Goal: Task Accomplishment & Management: Use online tool/utility

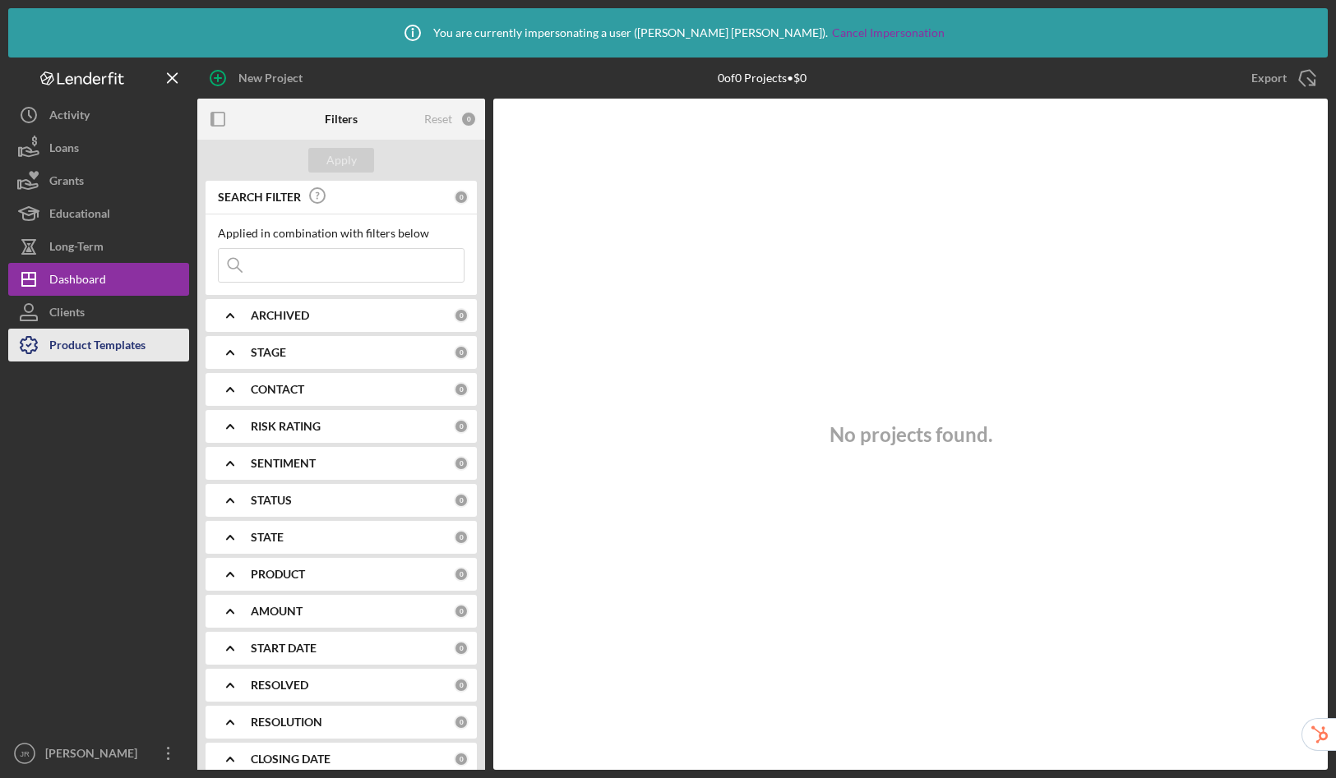
click at [74, 347] on div "Product Templates" at bounding box center [97, 347] width 96 height 37
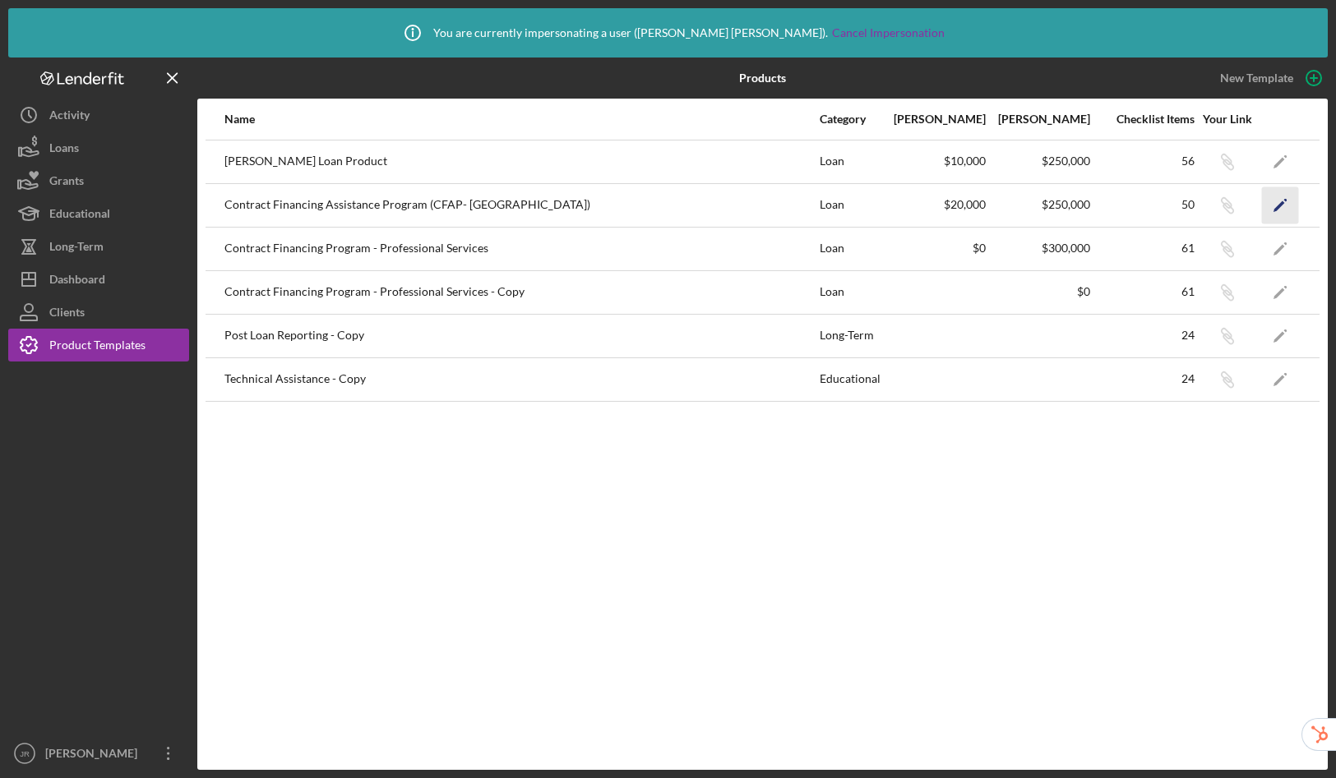
click at [1275, 212] on icon "Icon/Edit" at bounding box center [1280, 205] width 37 height 37
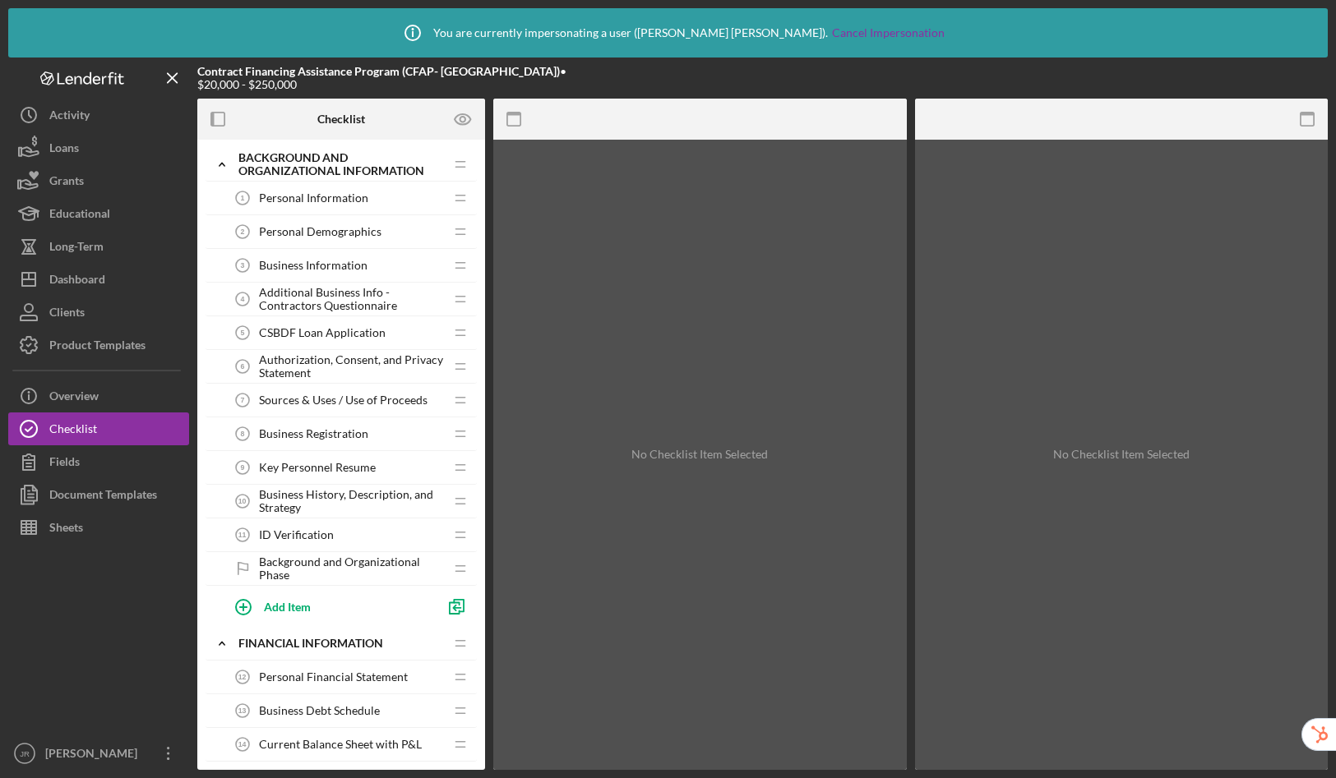
click at [346, 308] on span "Additional Business Info - Contractors Questionnaire" at bounding box center [351, 299] width 185 height 26
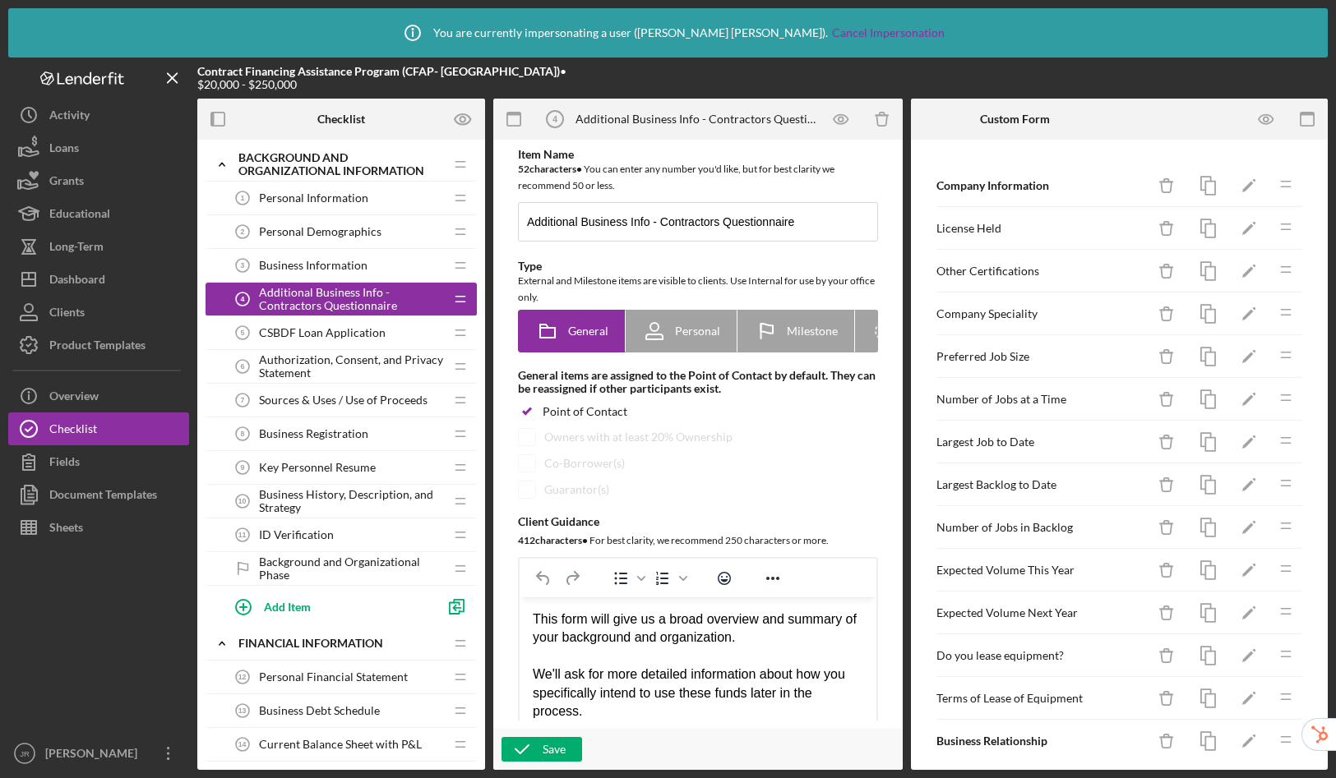
click at [327, 224] on div "Personal Demographics 2 Personal Demographics" at bounding box center [335, 231] width 218 height 33
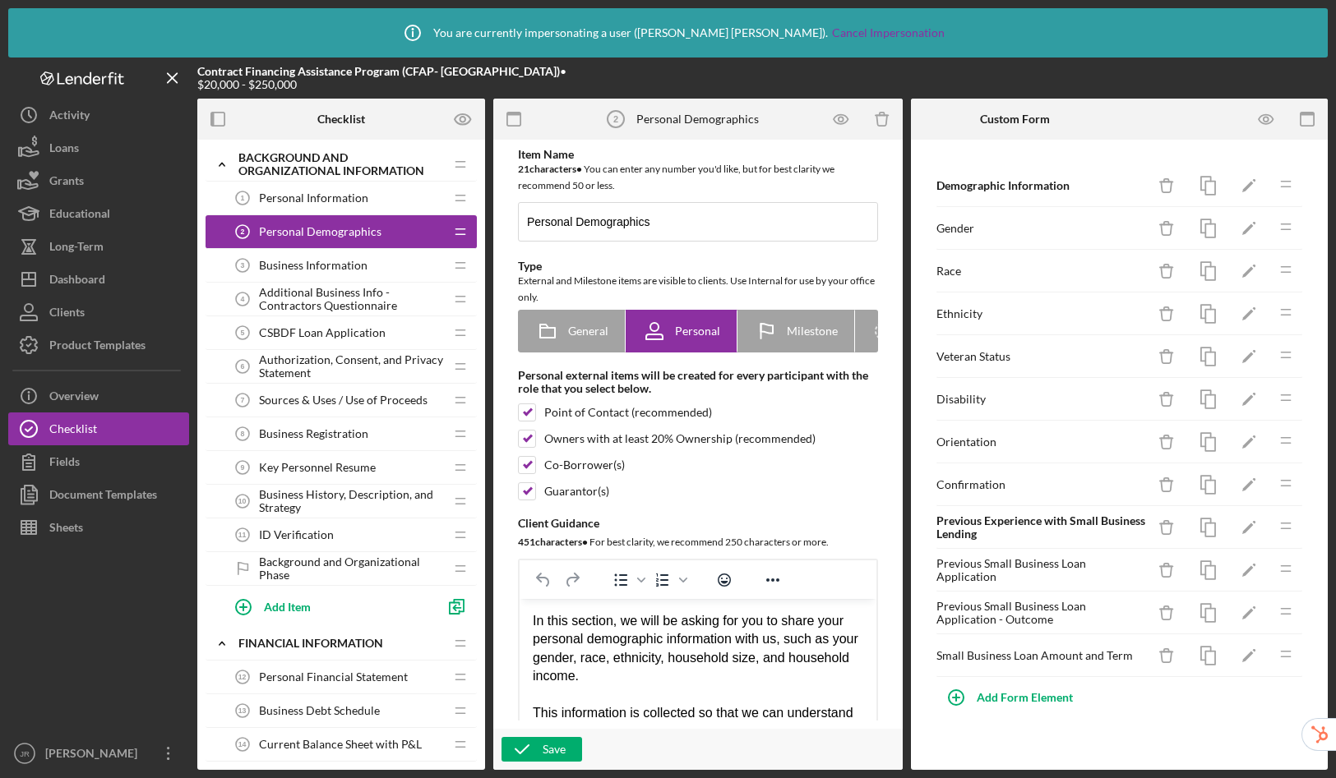
click at [315, 261] on span "Business Information" at bounding box center [313, 265] width 108 height 13
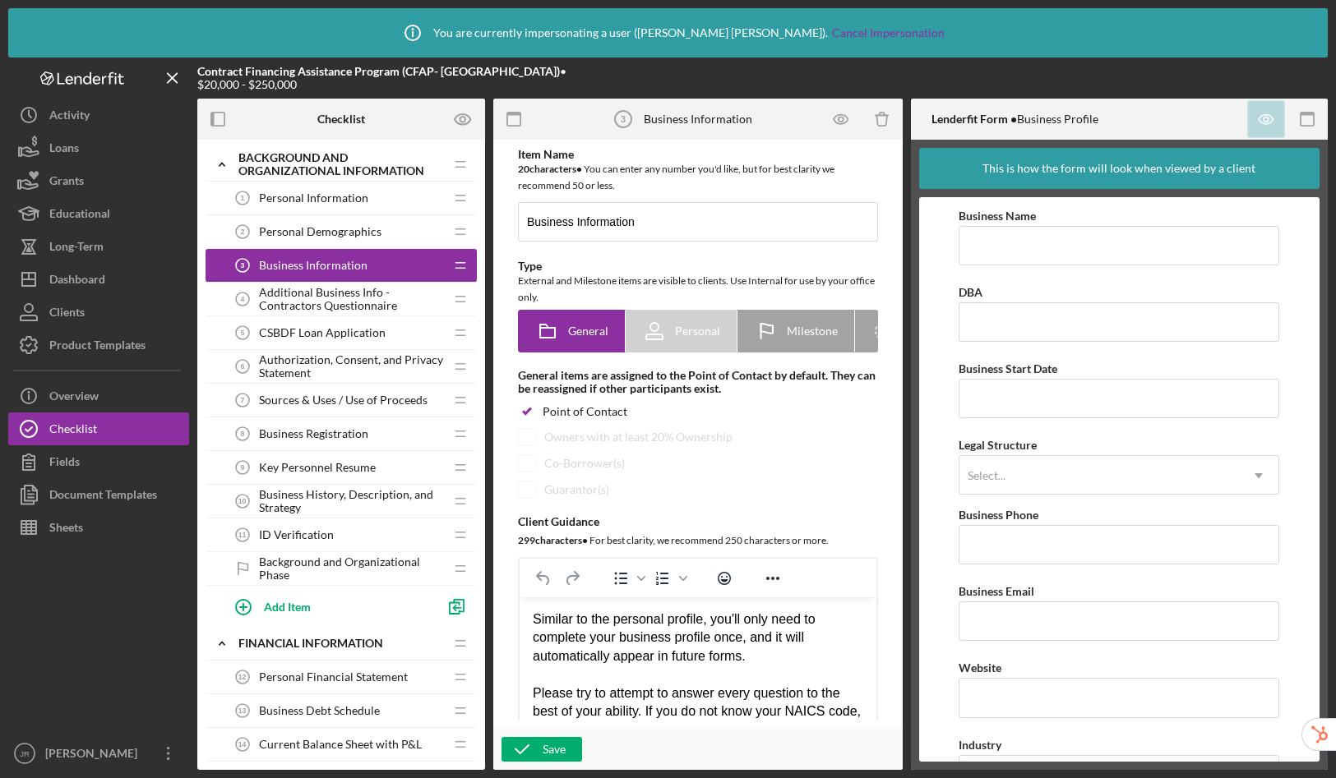
click at [319, 197] on span "Personal Information" at bounding box center [313, 197] width 109 height 13
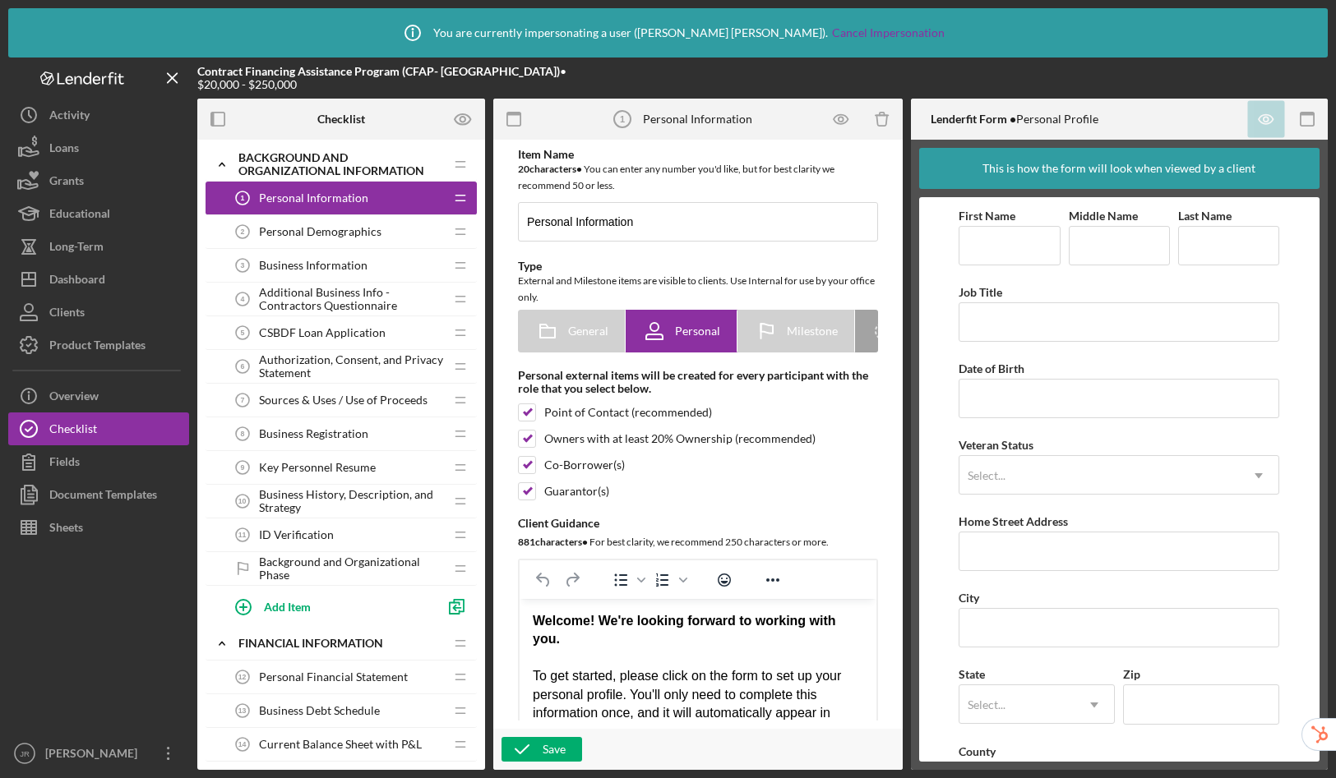
click at [305, 267] on span "Business Information" at bounding box center [313, 265] width 108 height 13
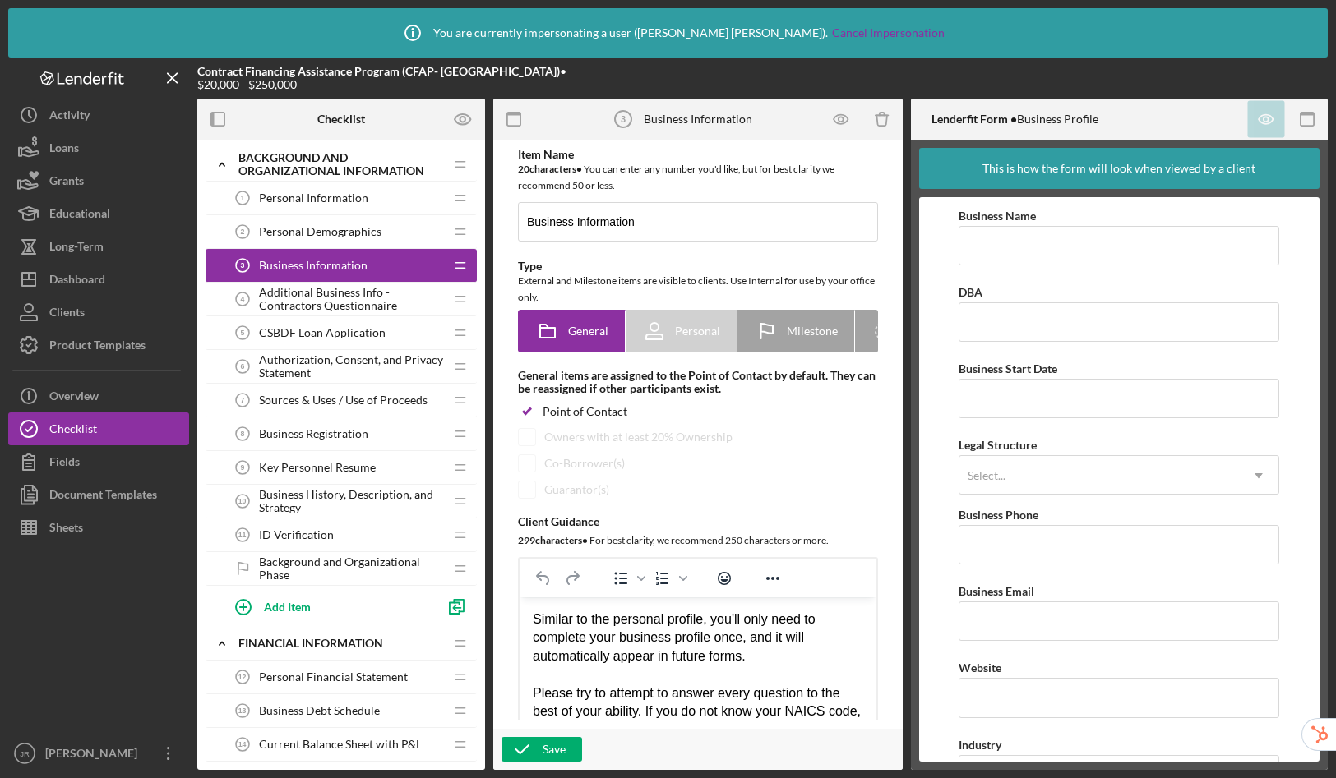
click at [316, 302] on span "Additional Business Info - Contractors Questionnaire" at bounding box center [351, 299] width 185 height 26
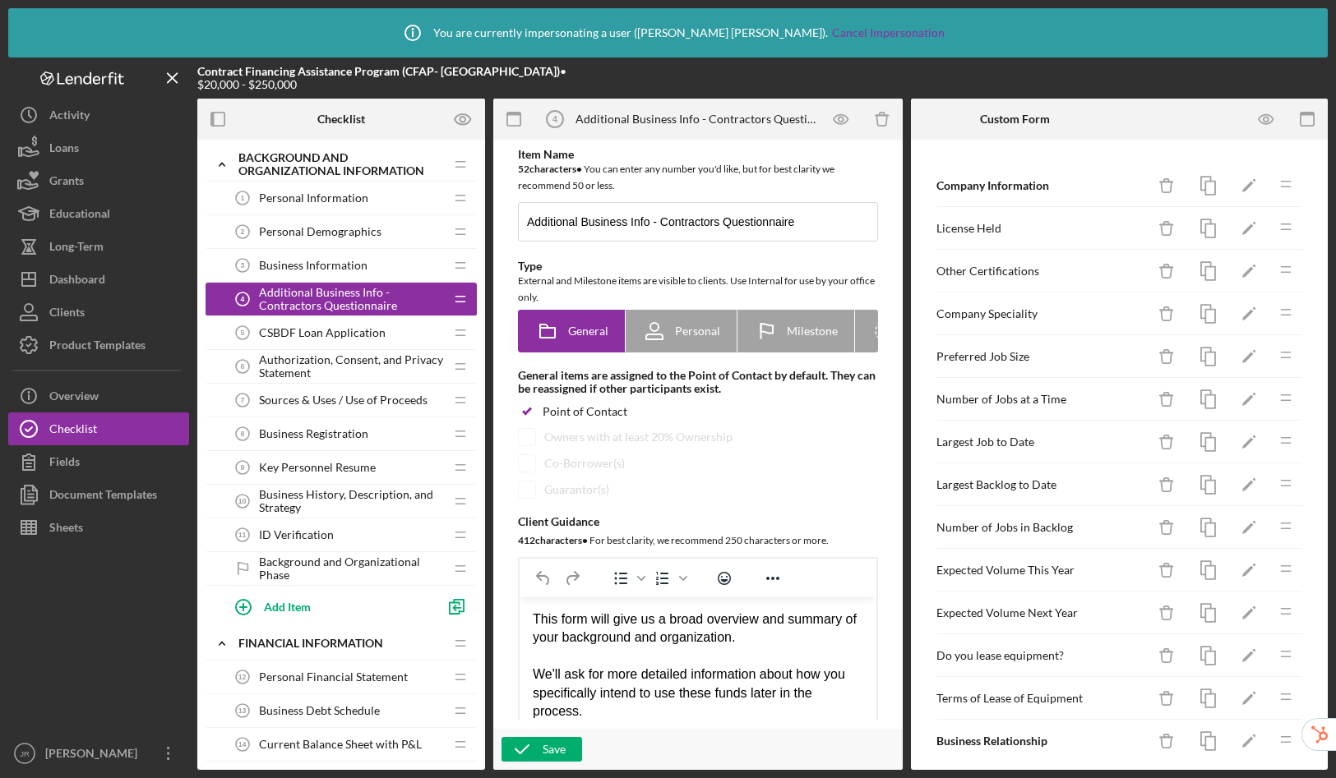
click at [323, 563] on span "Background and Organizational Phase" at bounding box center [351, 569] width 185 height 26
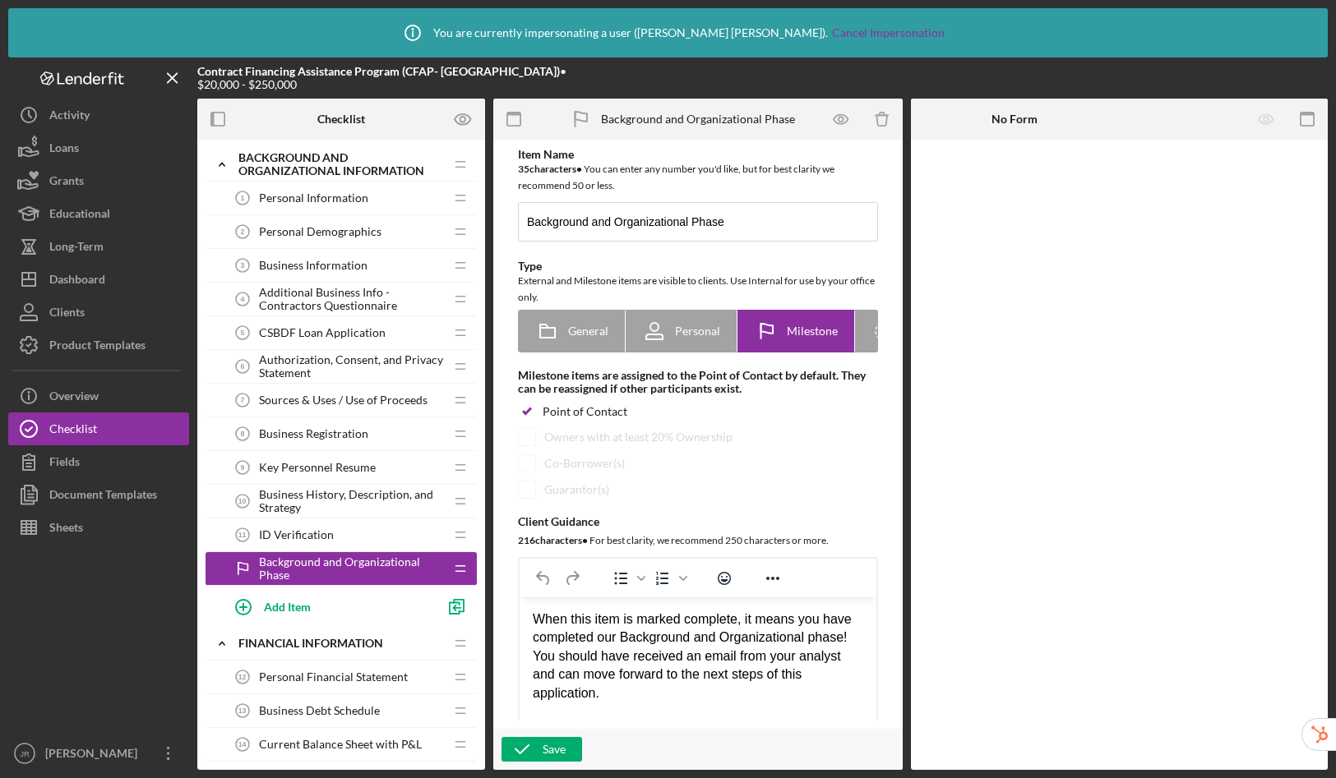
click at [316, 527] on div "ID Verification 11 ID Verification" at bounding box center [335, 535] width 218 height 33
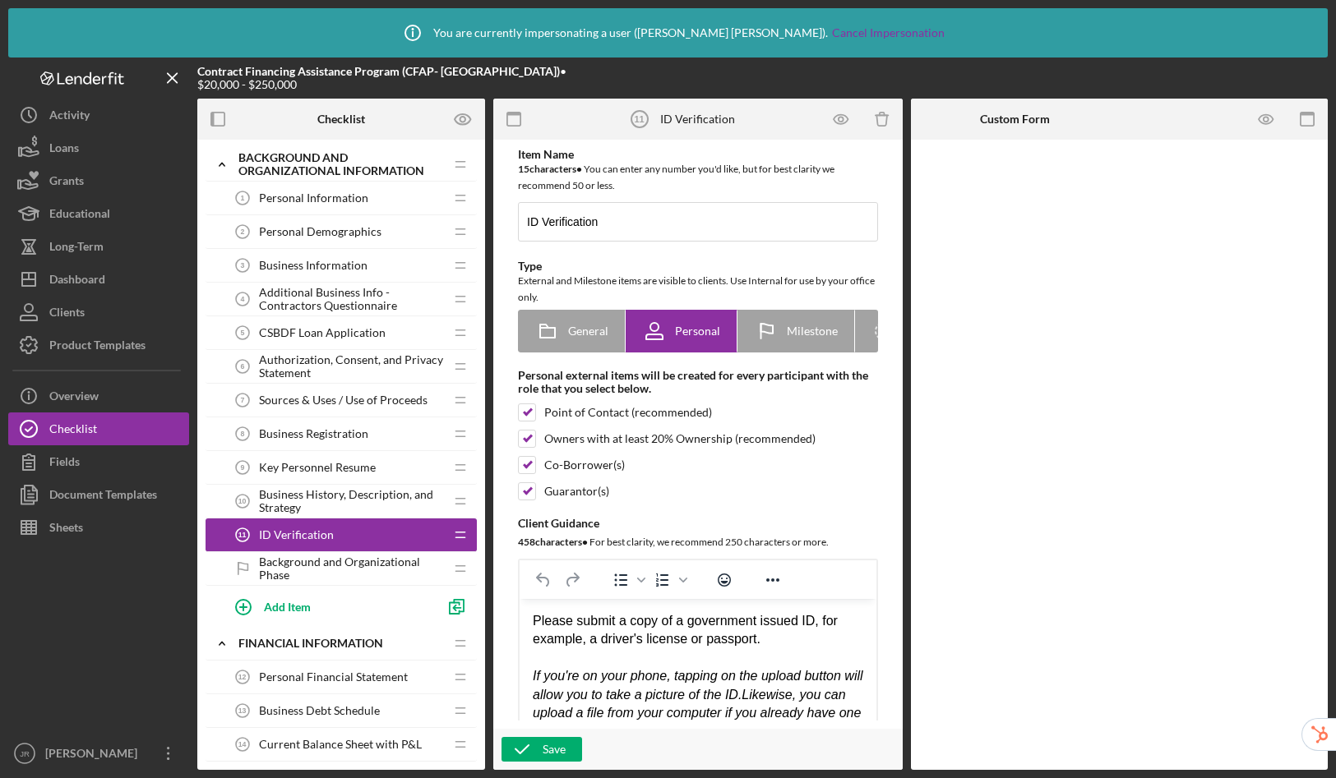
click at [327, 500] on span "Business History, Description, and Strategy" at bounding box center [351, 501] width 185 height 26
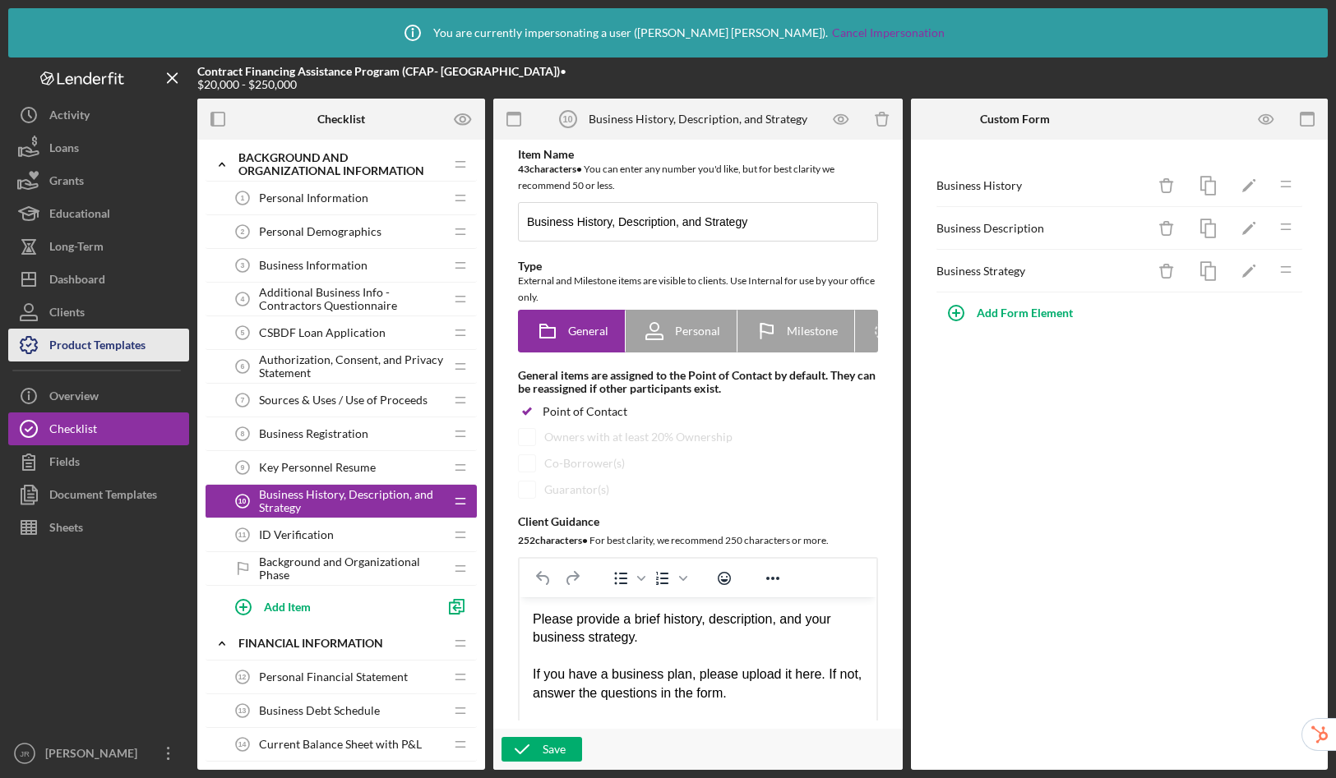
click at [89, 339] on div "Product Templates" at bounding box center [97, 347] width 96 height 37
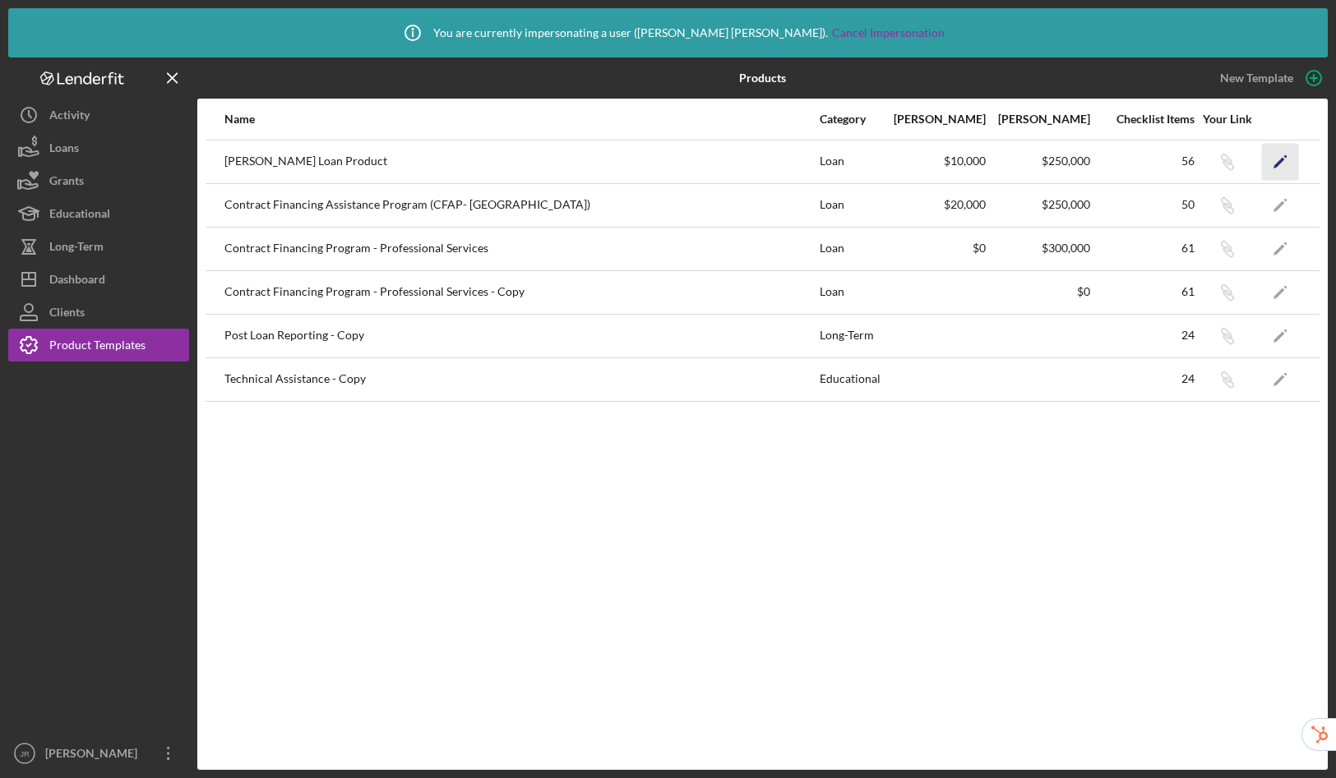
click at [1276, 160] on icon "Icon/Edit" at bounding box center [1280, 161] width 37 height 37
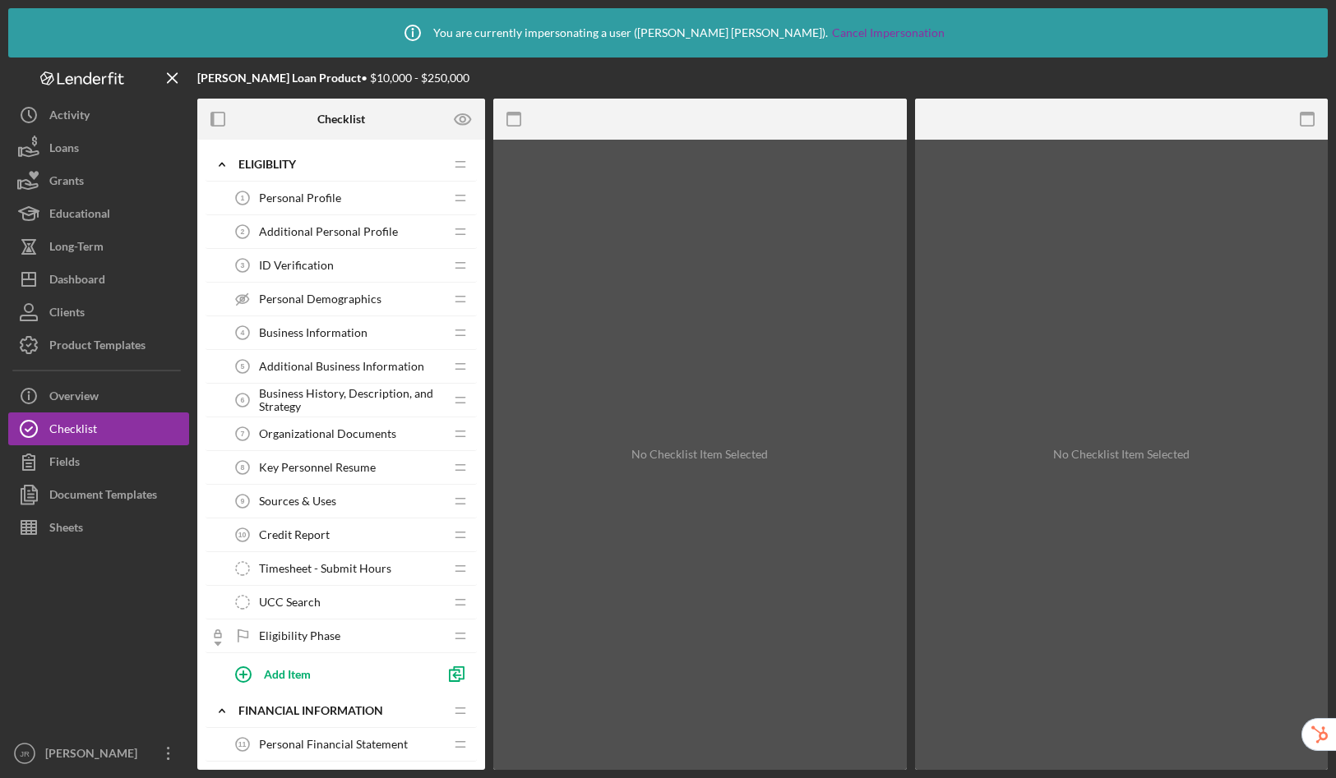
click at [361, 225] on span "Additional Personal Profile" at bounding box center [328, 231] width 139 height 13
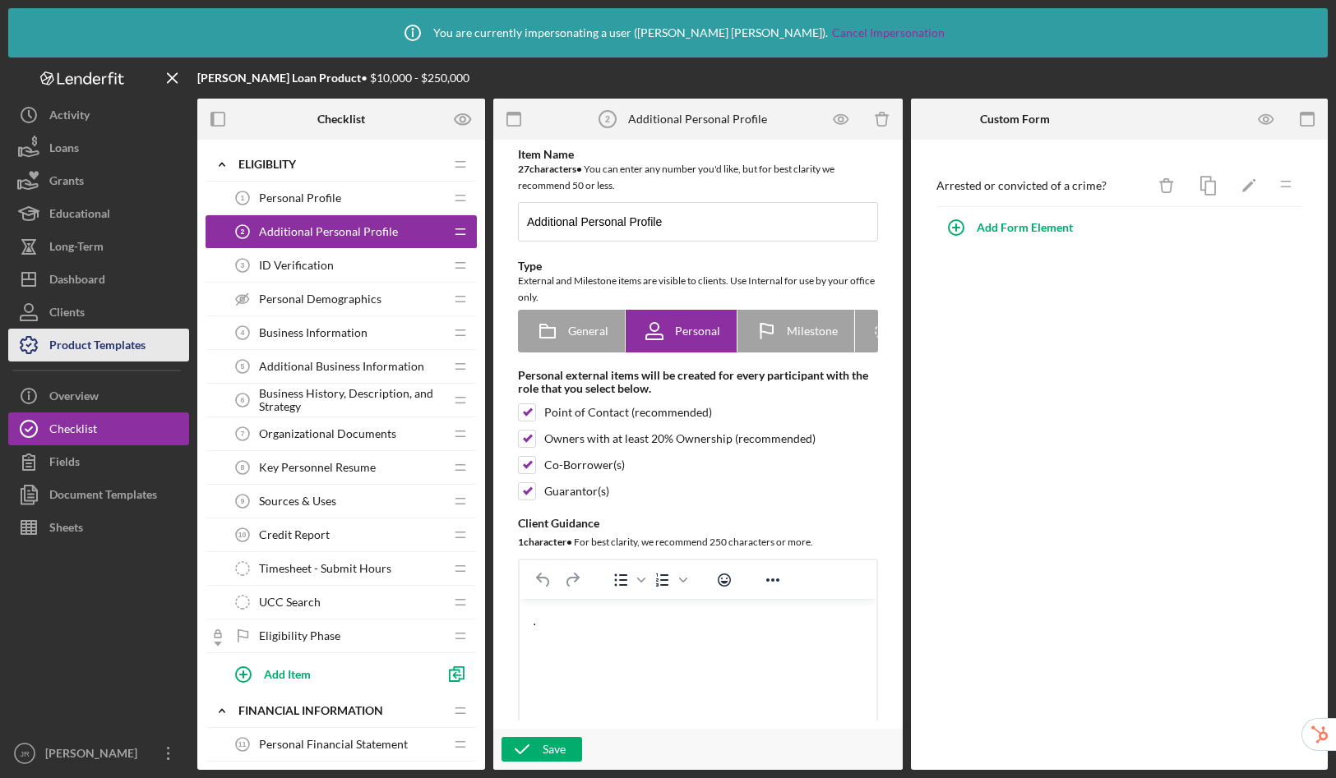
click at [94, 351] on div "Product Templates" at bounding box center [97, 347] width 96 height 37
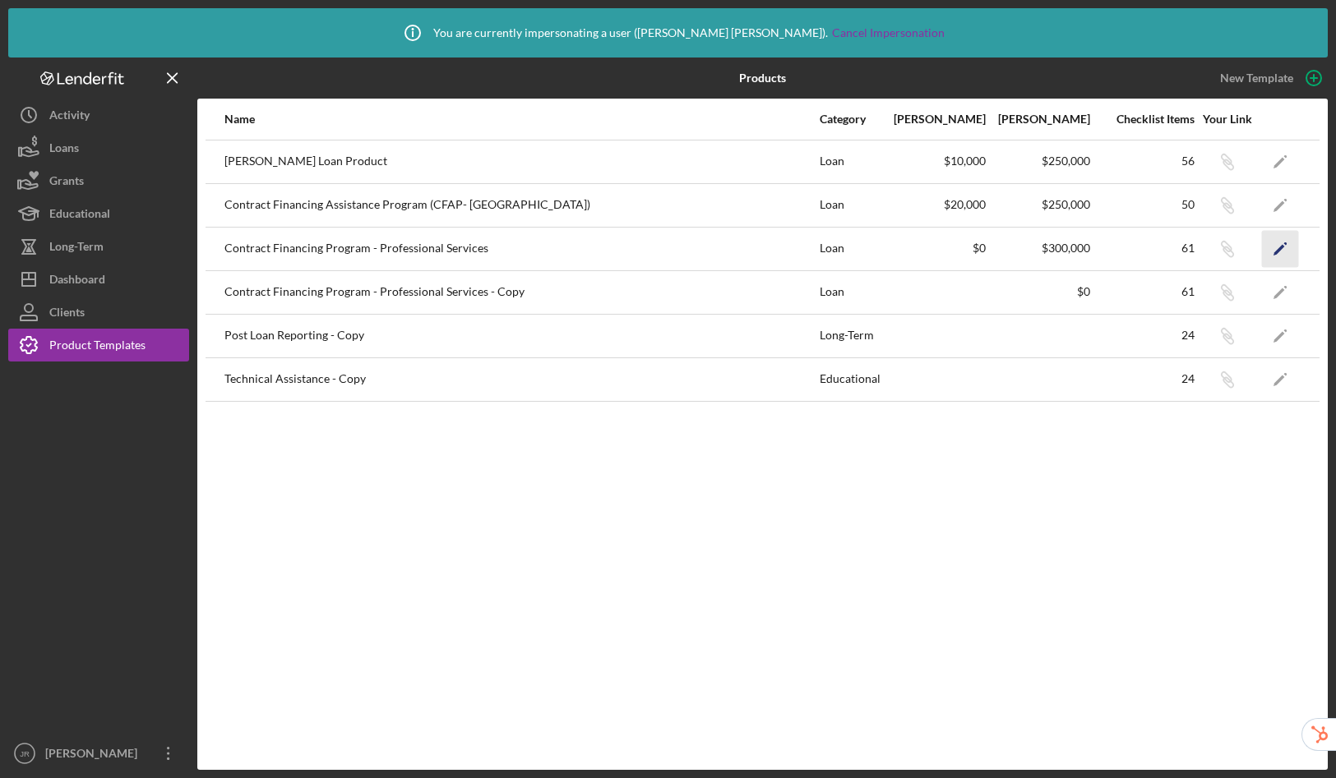
click at [1276, 247] on icon "Icon/Edit" at bounding box center [1280, 248] width 37 height 37
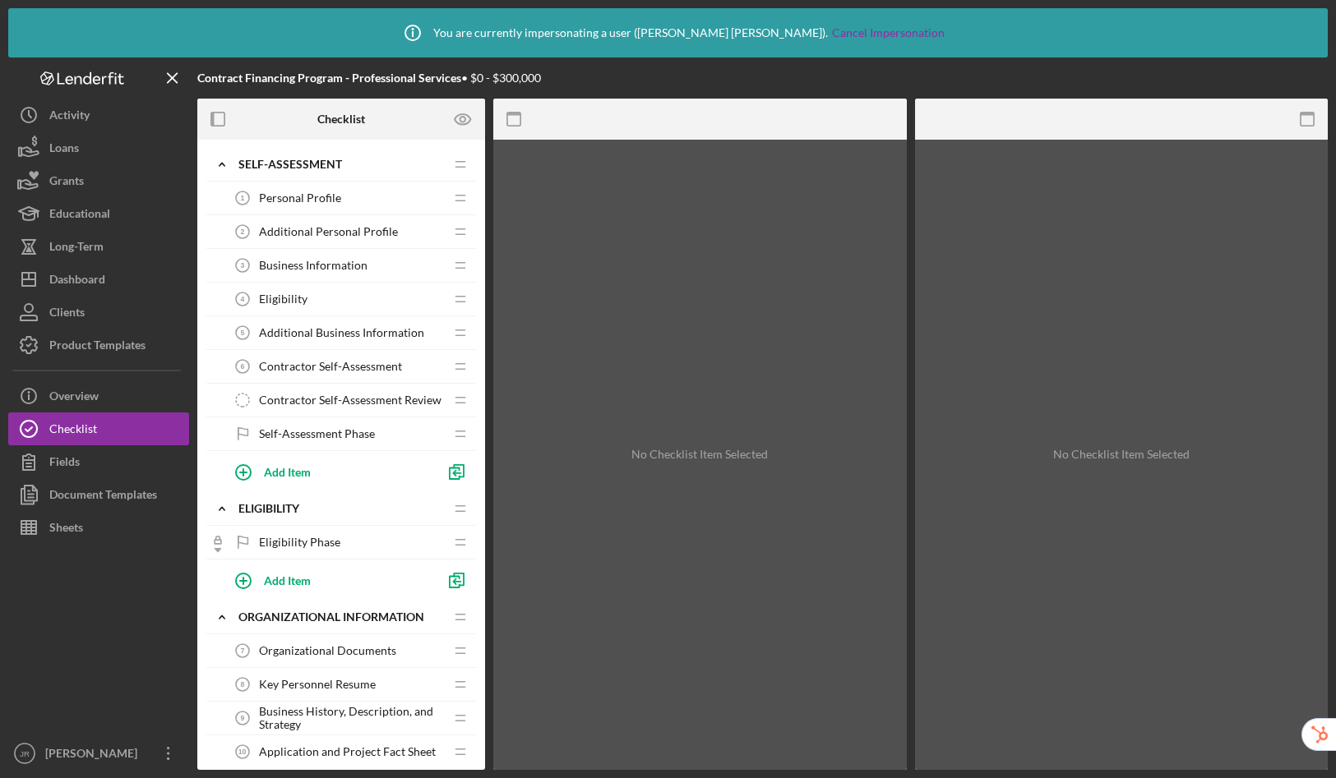
click at [331, 230] on span "Additional Personal Profile" at bounding box center [328, 231] width 139 height 13
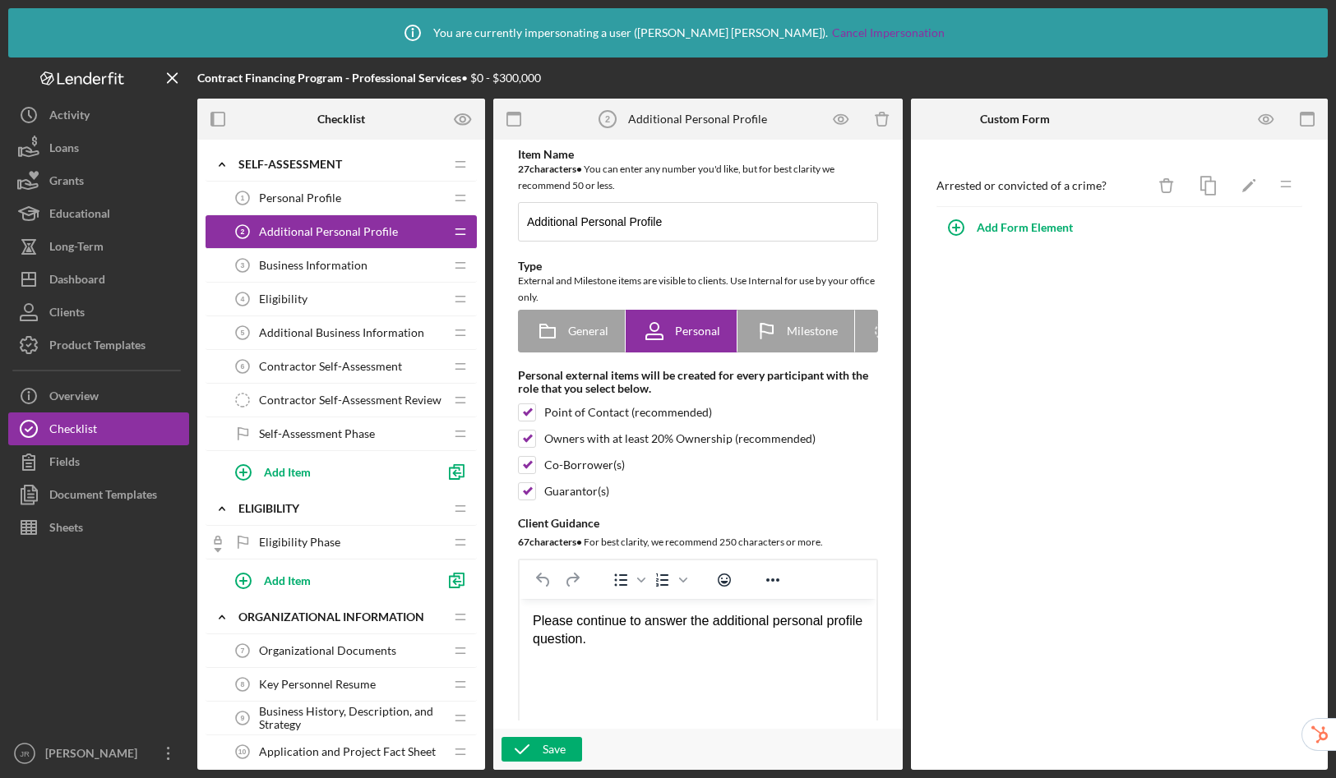
click at [325, 335] on span "Additional Business Information" at bounding box center [341, 332] width 165 height 13
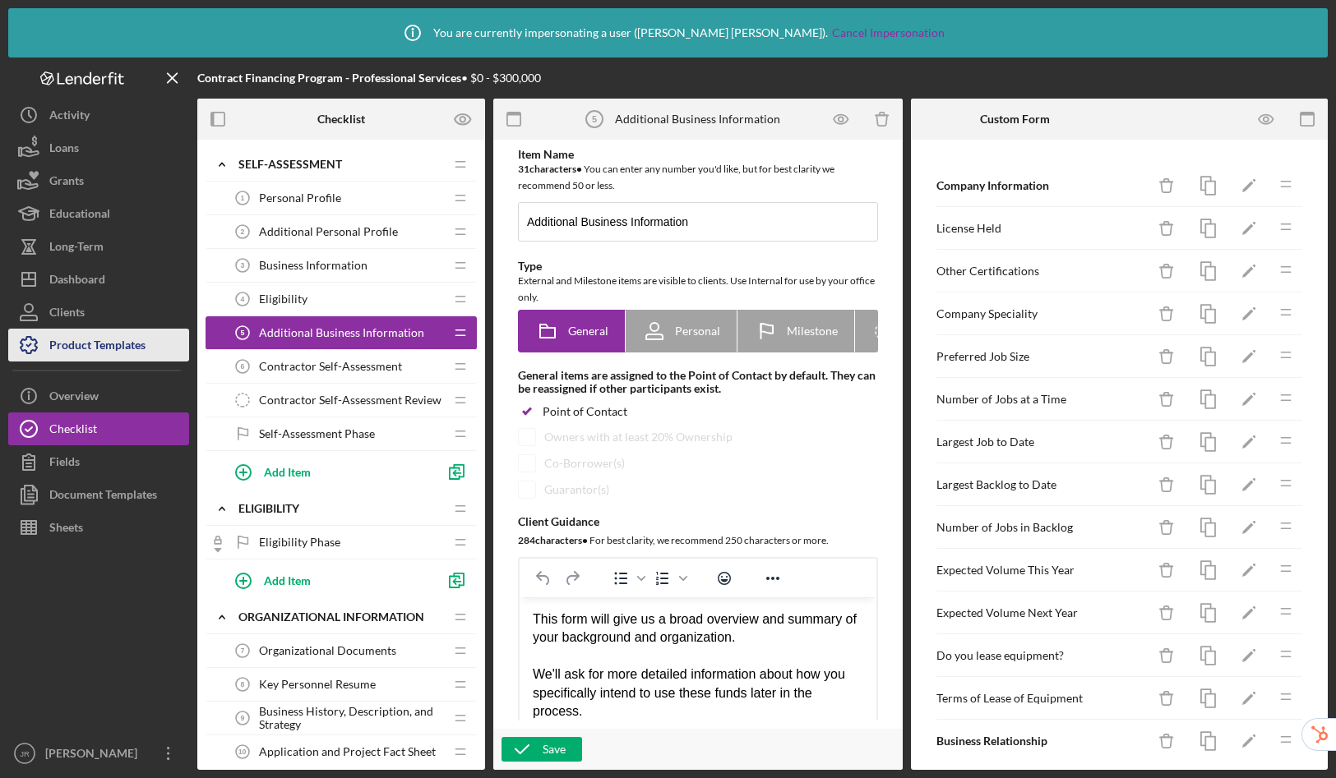
click at [98, 335] on div "Product Templates" at bounding box center [97, 347] width 96 height 37
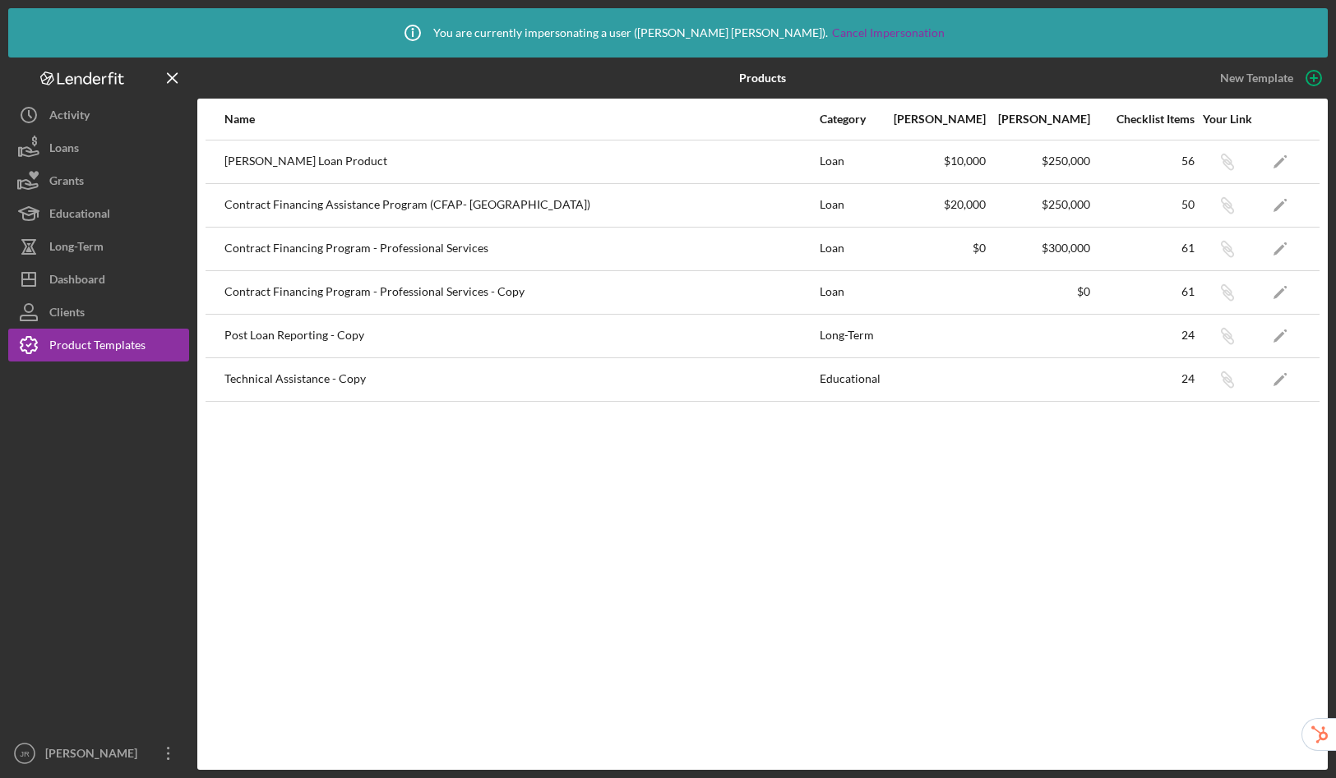
click at [1298, 202] on link "Icon/Edit" at bounding box center [1279, 205] width 41 height 41
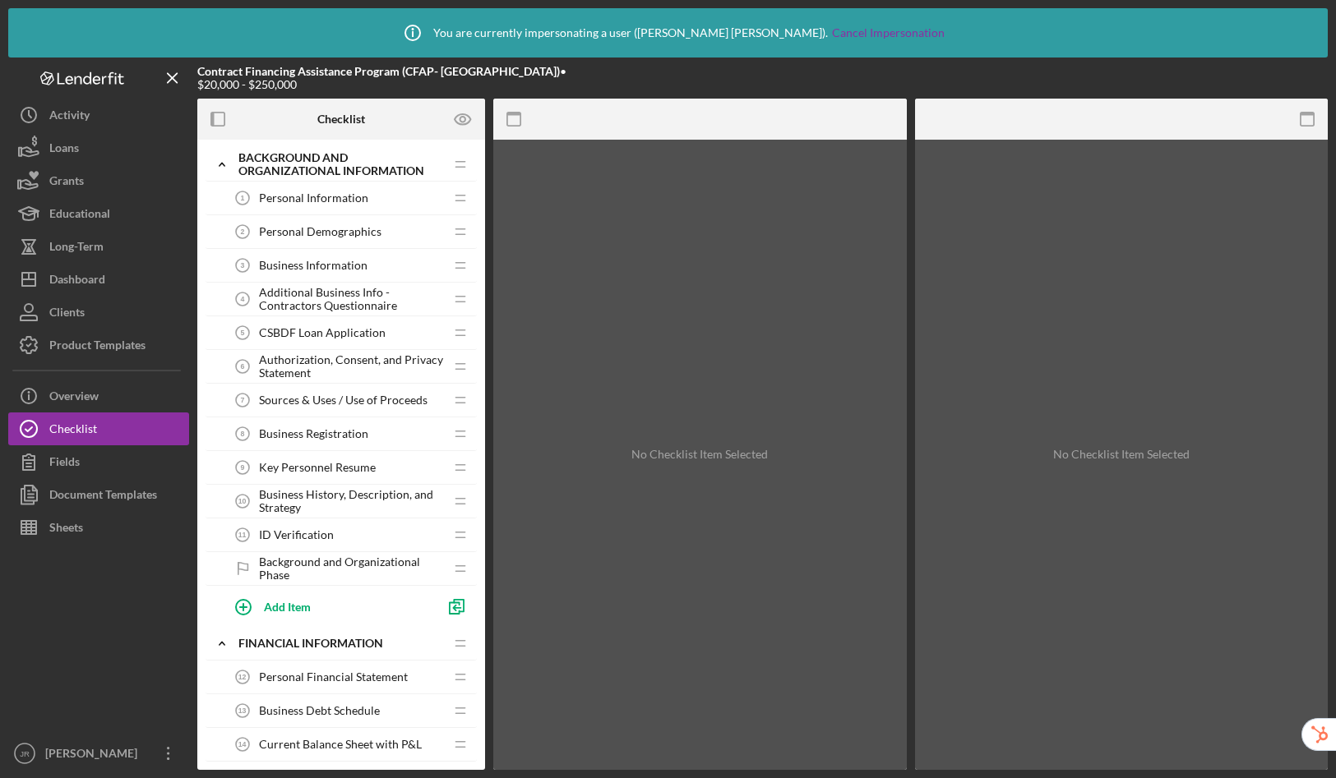
click at [367, 358] on span "Authorization, Consent, and Privacy Statement" at bounding box center [351, 366] width 185 height 26
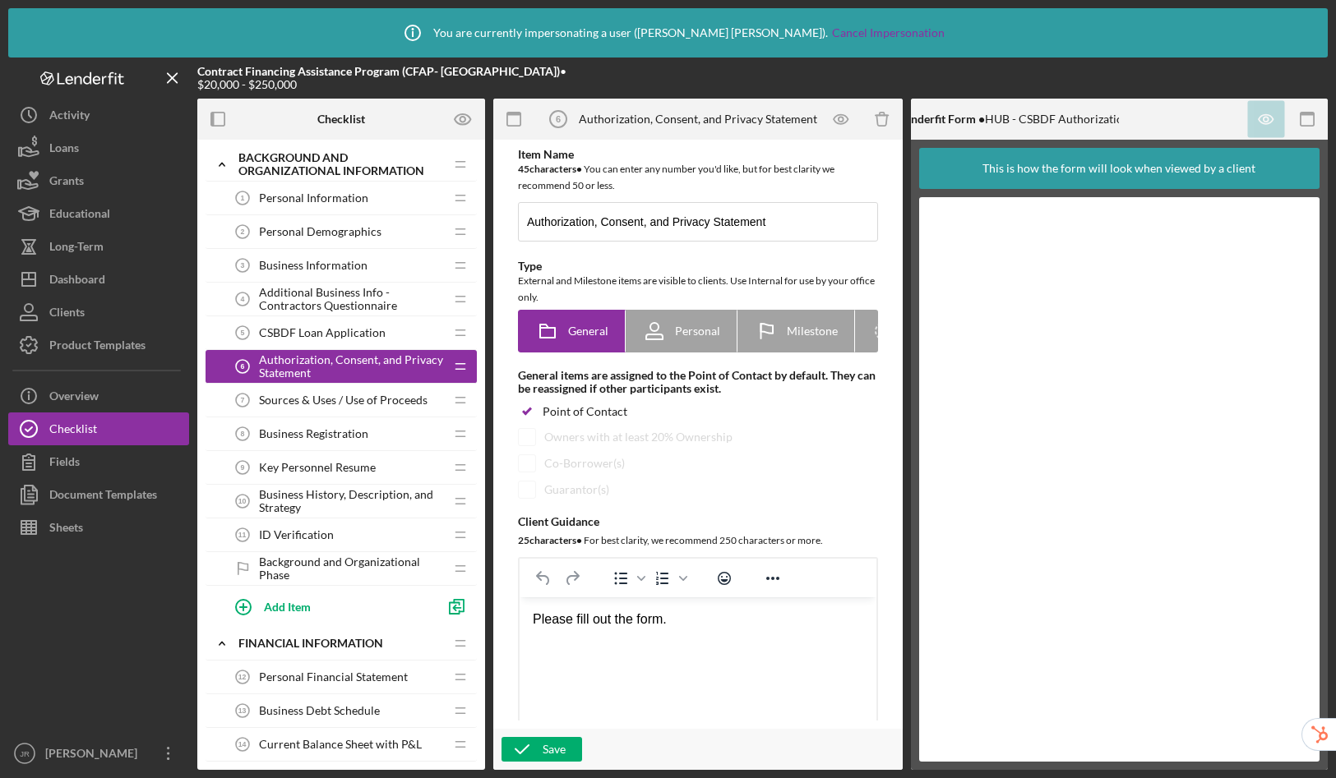
click at [362, 294] on span "Additional Business Info - Contractors Questionnaire" at bounding box center [351, 299] width 185 height 26
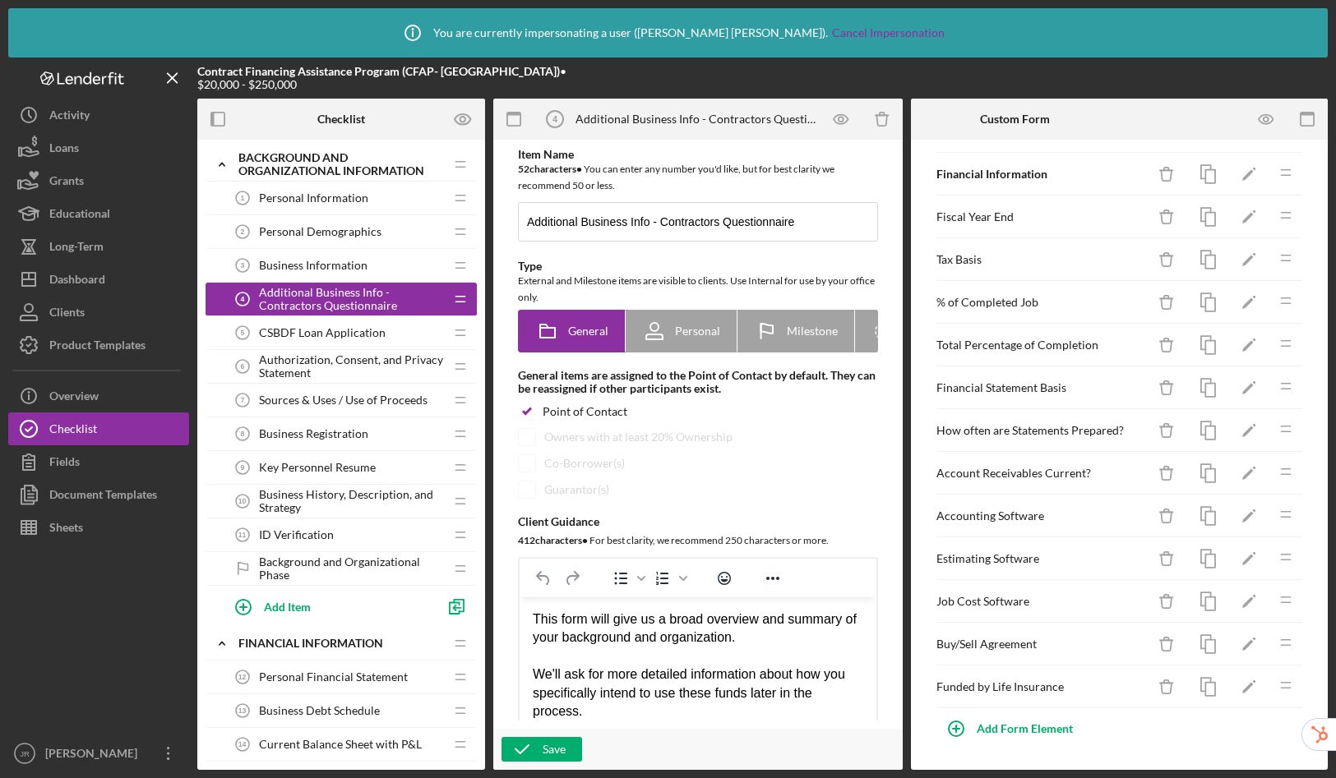
click at [313, 195] on span "Personal Information" at bounding box center [313, 197] width 109 height 13
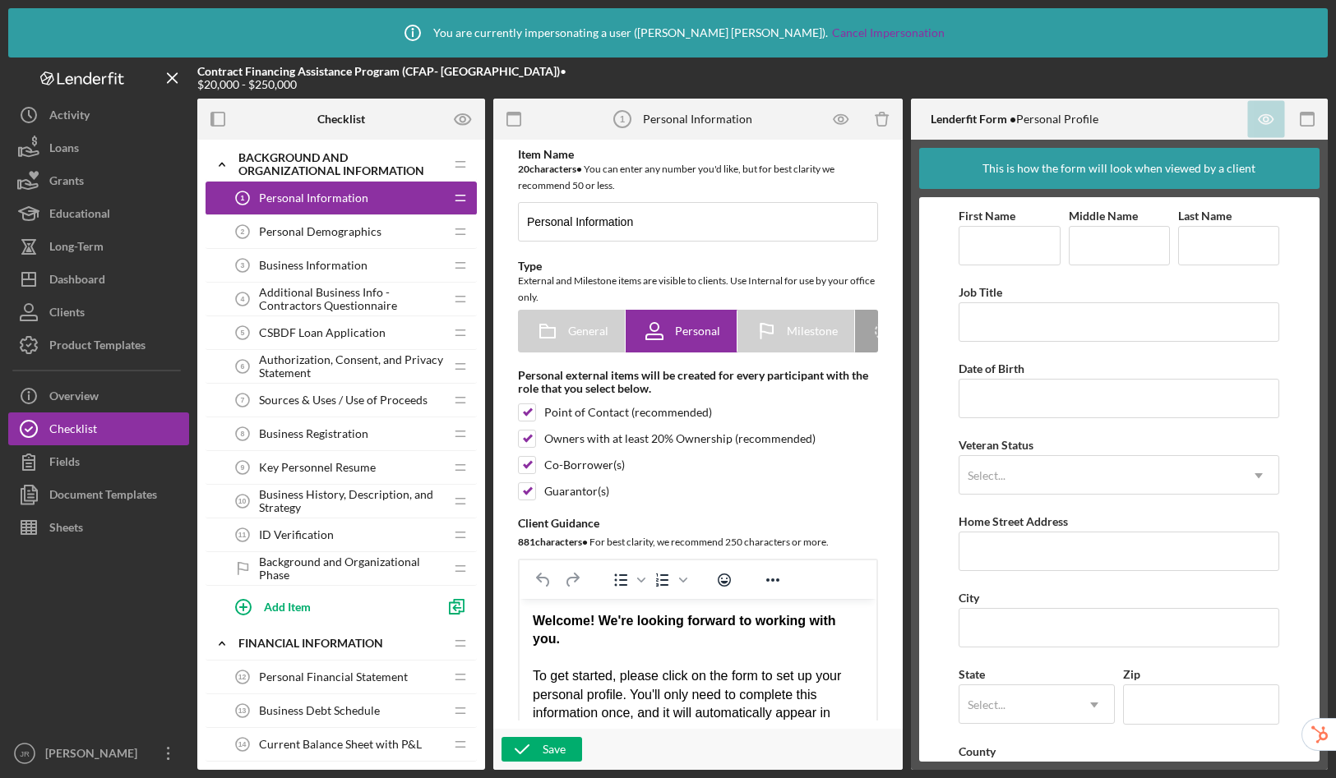
click at [313, 236] on span "Personal Demographics" at bounding box center [320, 231] width 122 height 13
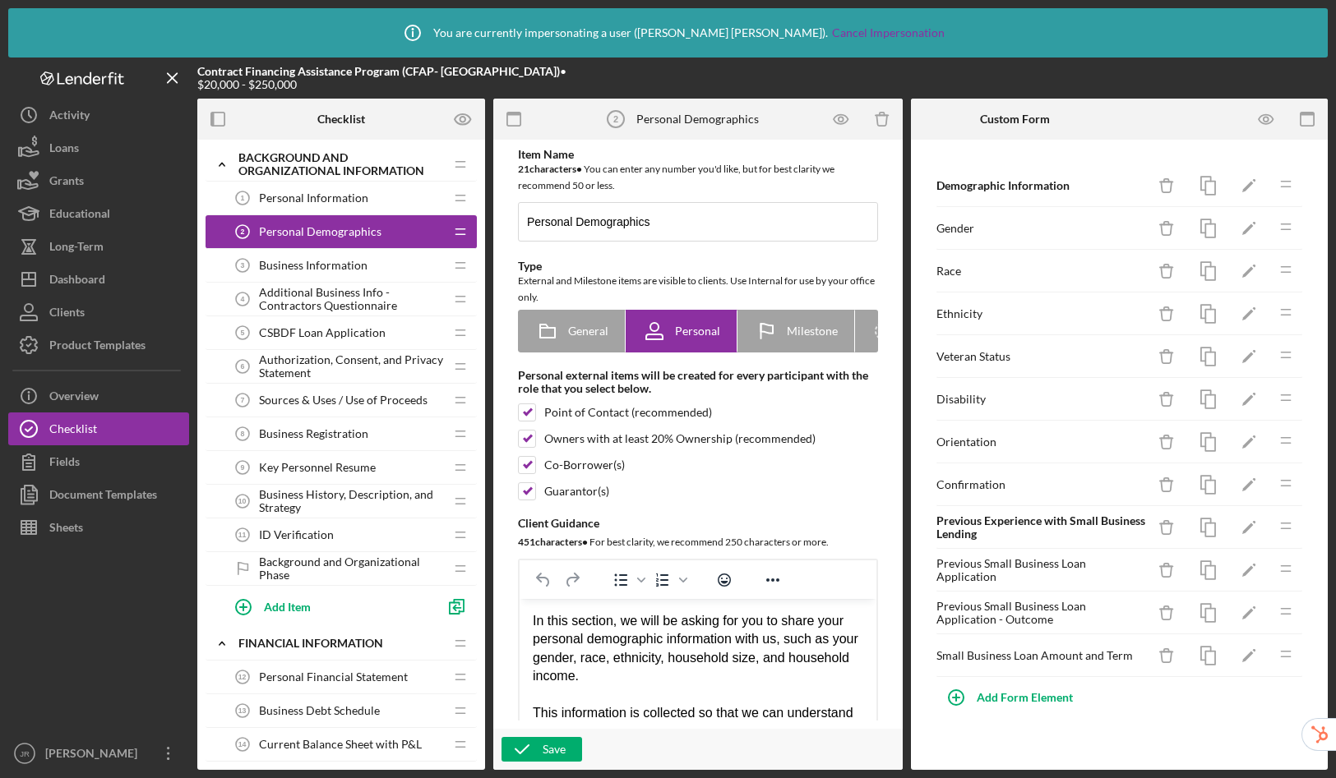
click at [309, 257] on div "Business Information 3 Business Information" at bounding box center [335, 265] width 218 height 33
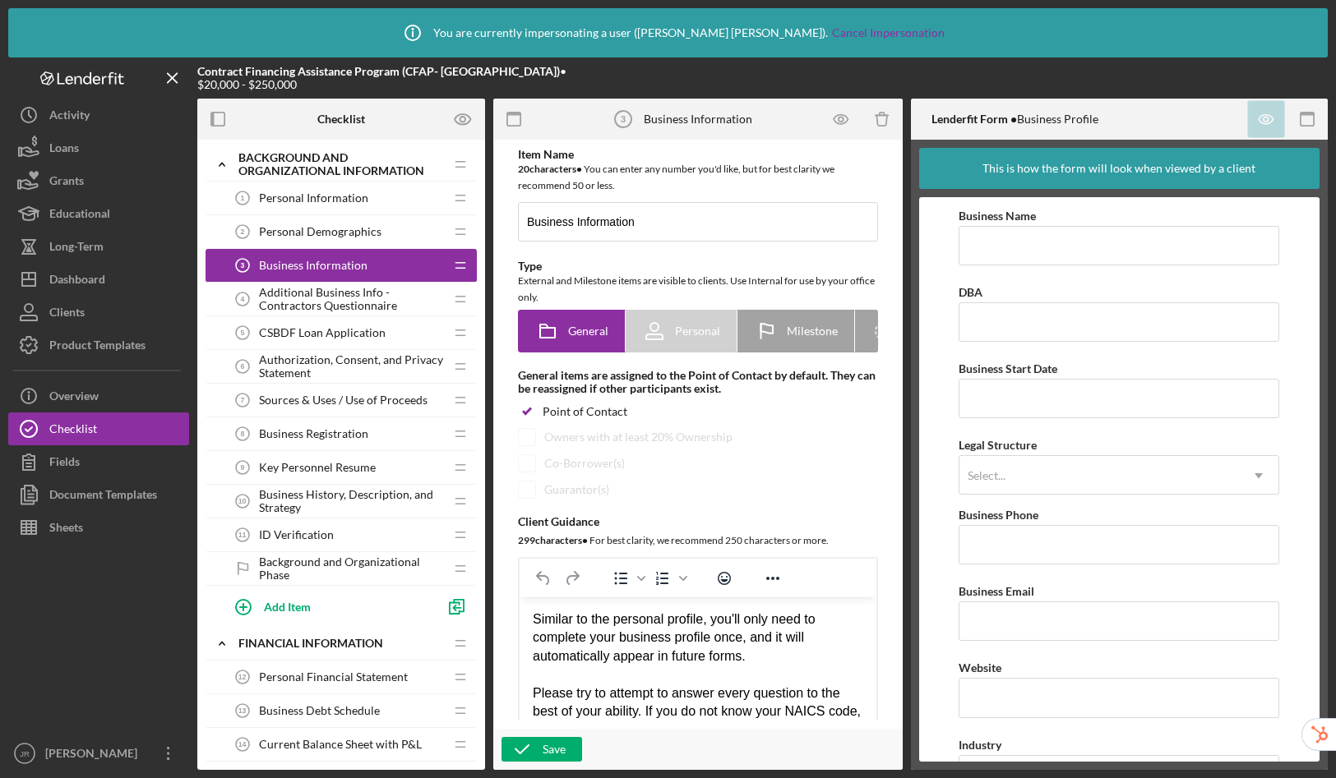
click at [311, 302] on span "Additional Business Info - Contractors Questionnaire" at bounding box center [351, 299] width 185 height 26
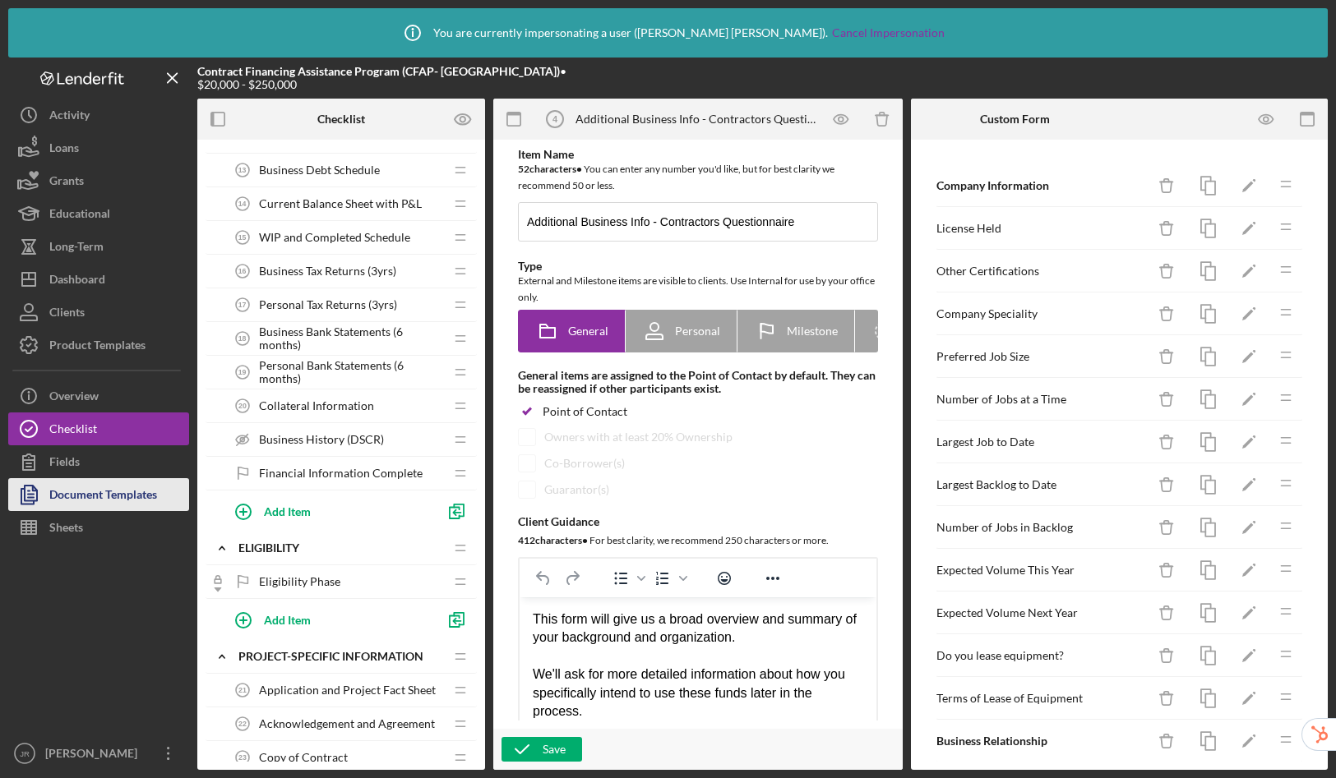
click at [71, 494] on div "Document Templates" at bounding box center [103, 496] width 108 height 37
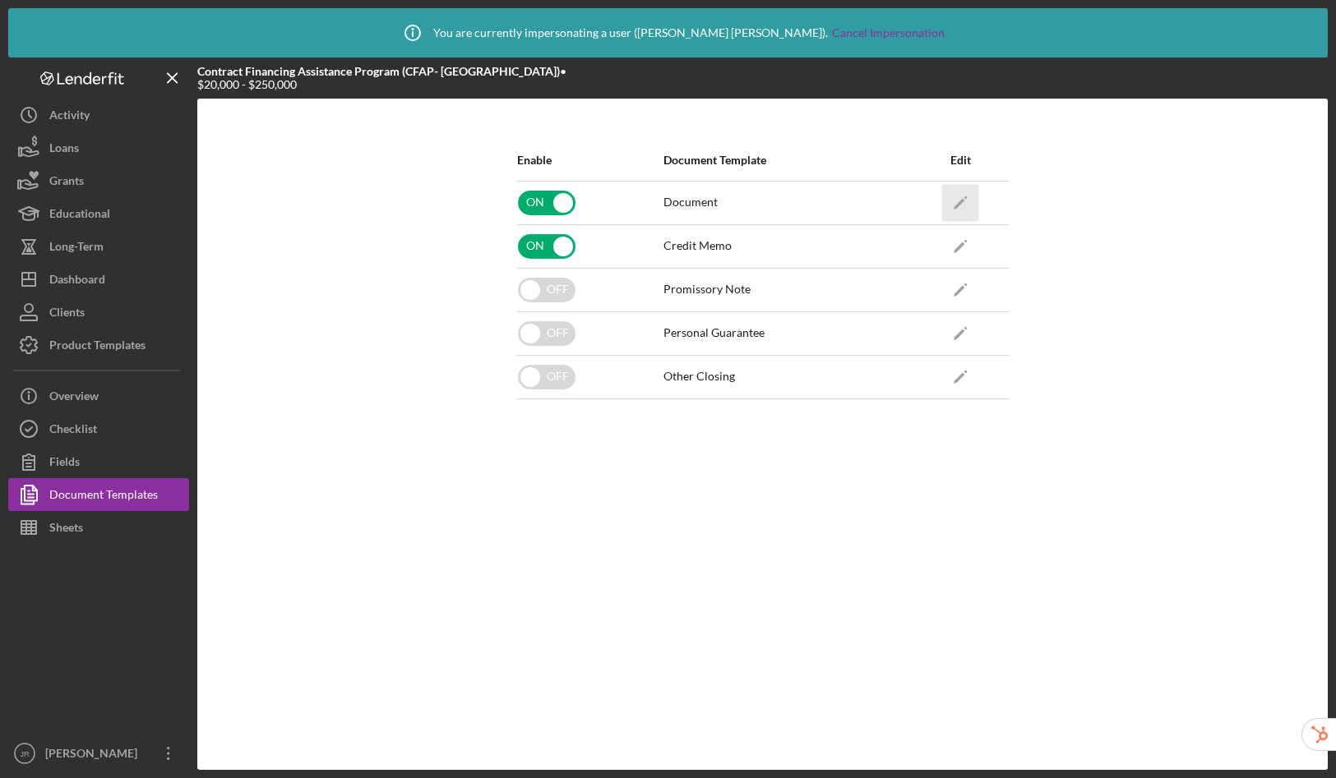
click at [969, 191] on icon "Icon/Edit" at bounding box center [960, 202] width 37 height 37
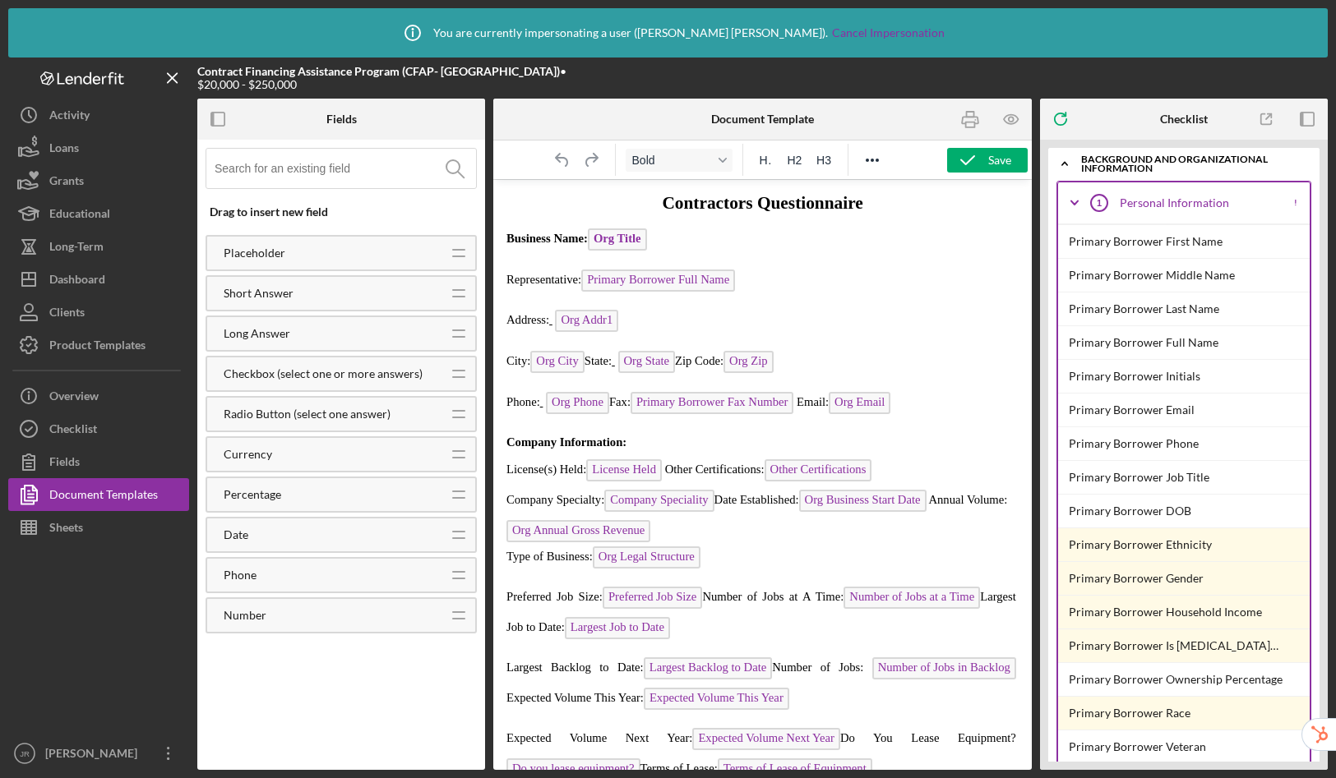
scroll to position [3, 0]
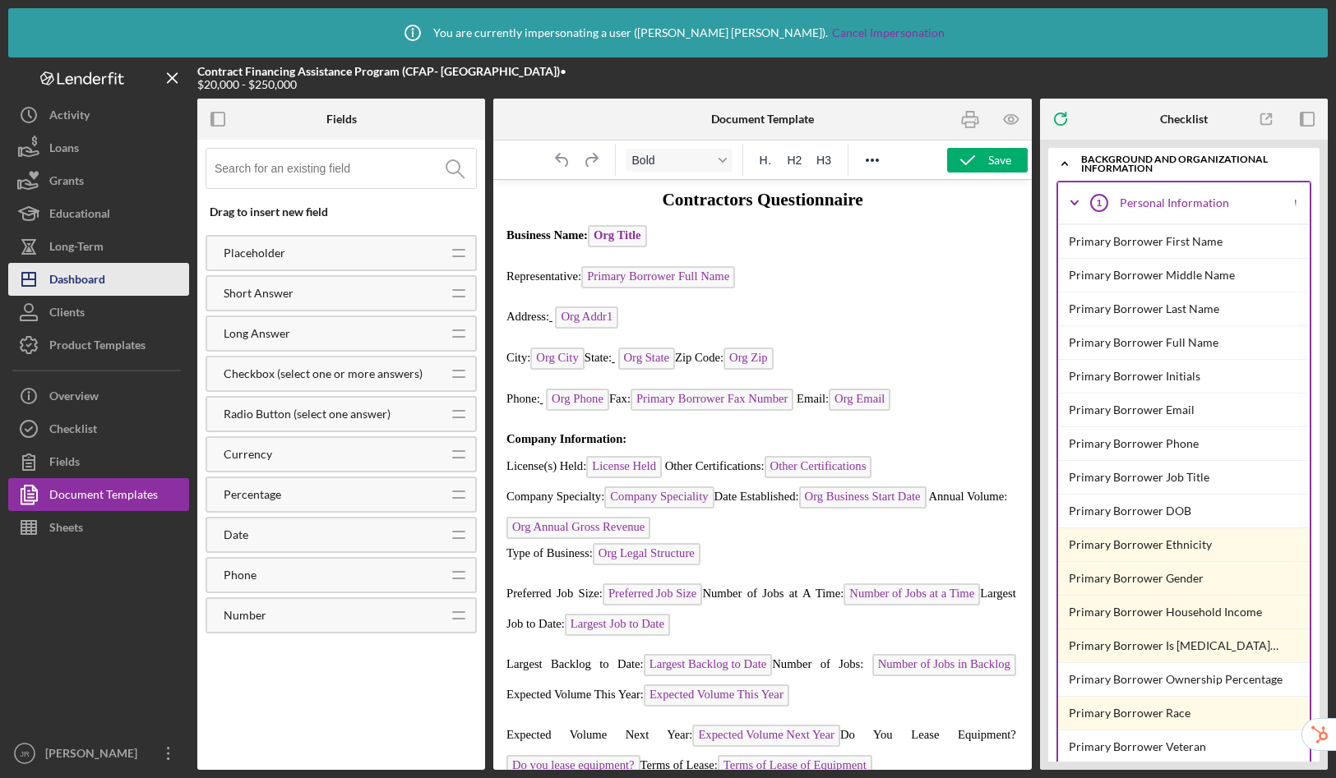
click at [133, 283] on button "Icon/Dashboard Dashboard" at bounding box center [98, 279] width 181 height 33
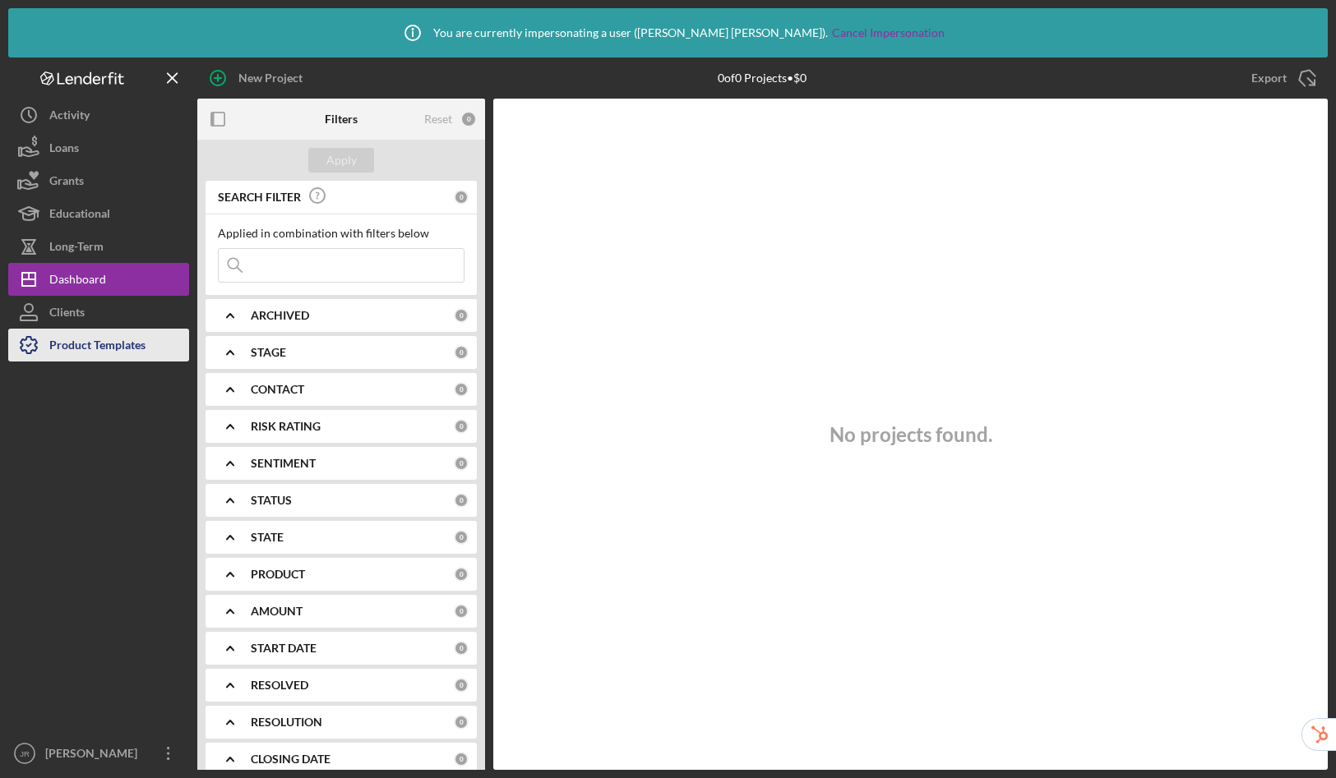
click at [108, 344] on div "Product Templates" at bounding box center [97, 347] width 96 height 37
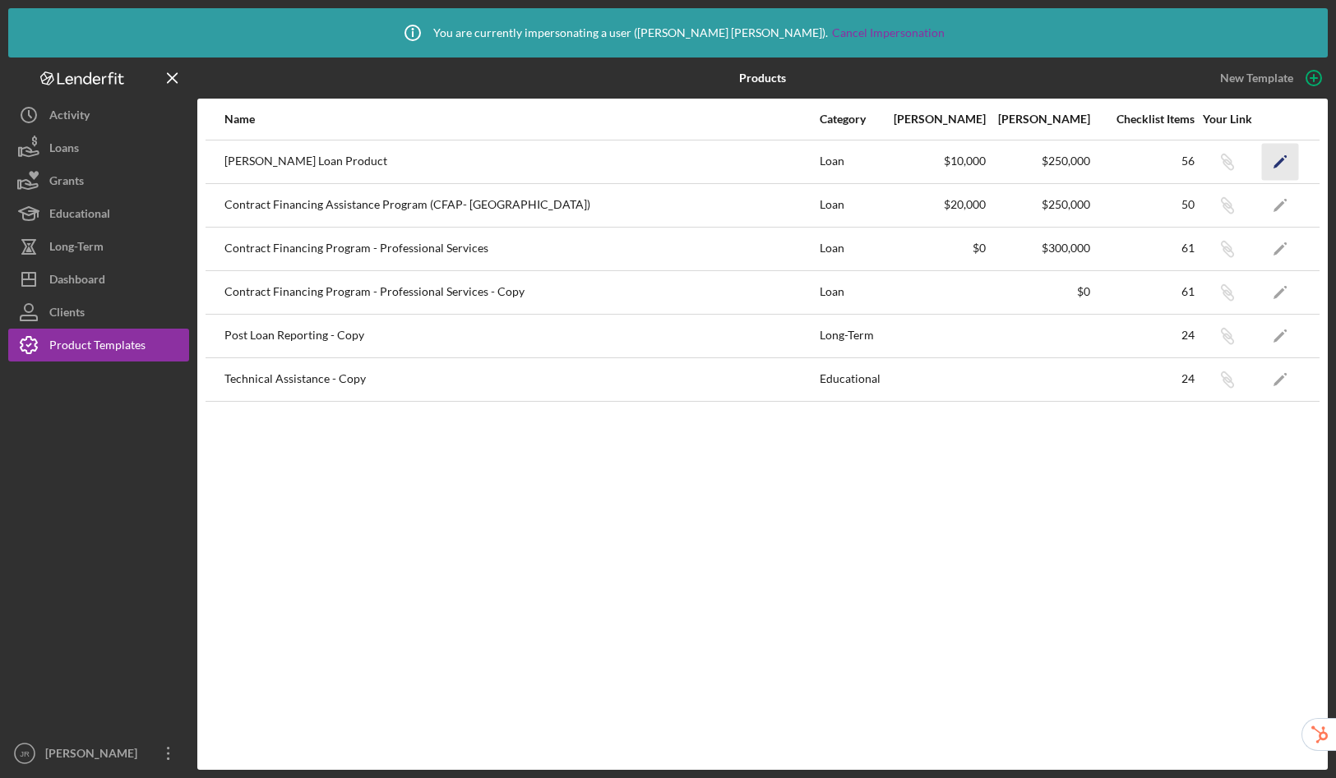
click at [1285, 161] on icon "Icon/Edit" at bounding box center [1280, 161] width 37 height 37
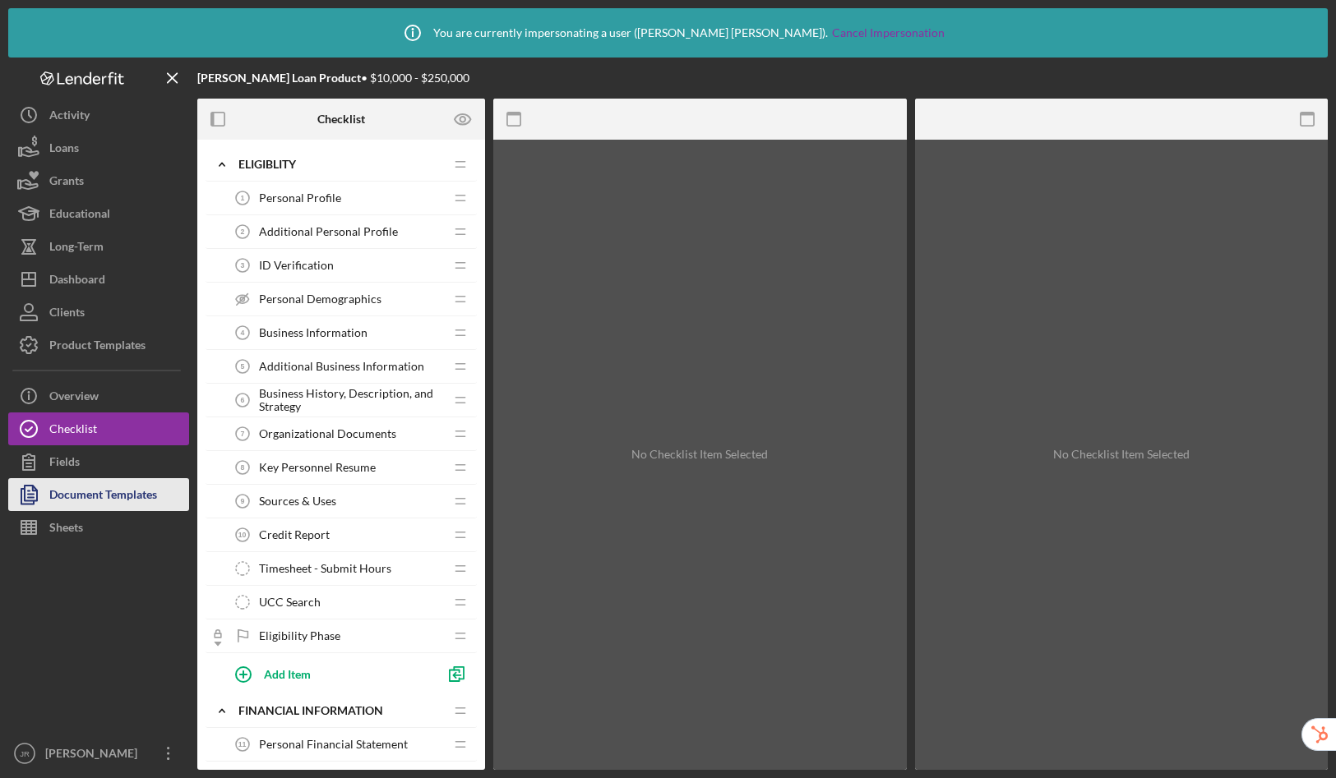
click at [127, 491] on div "Document Templates" at bounding box center [103, 496] width 108 height 37
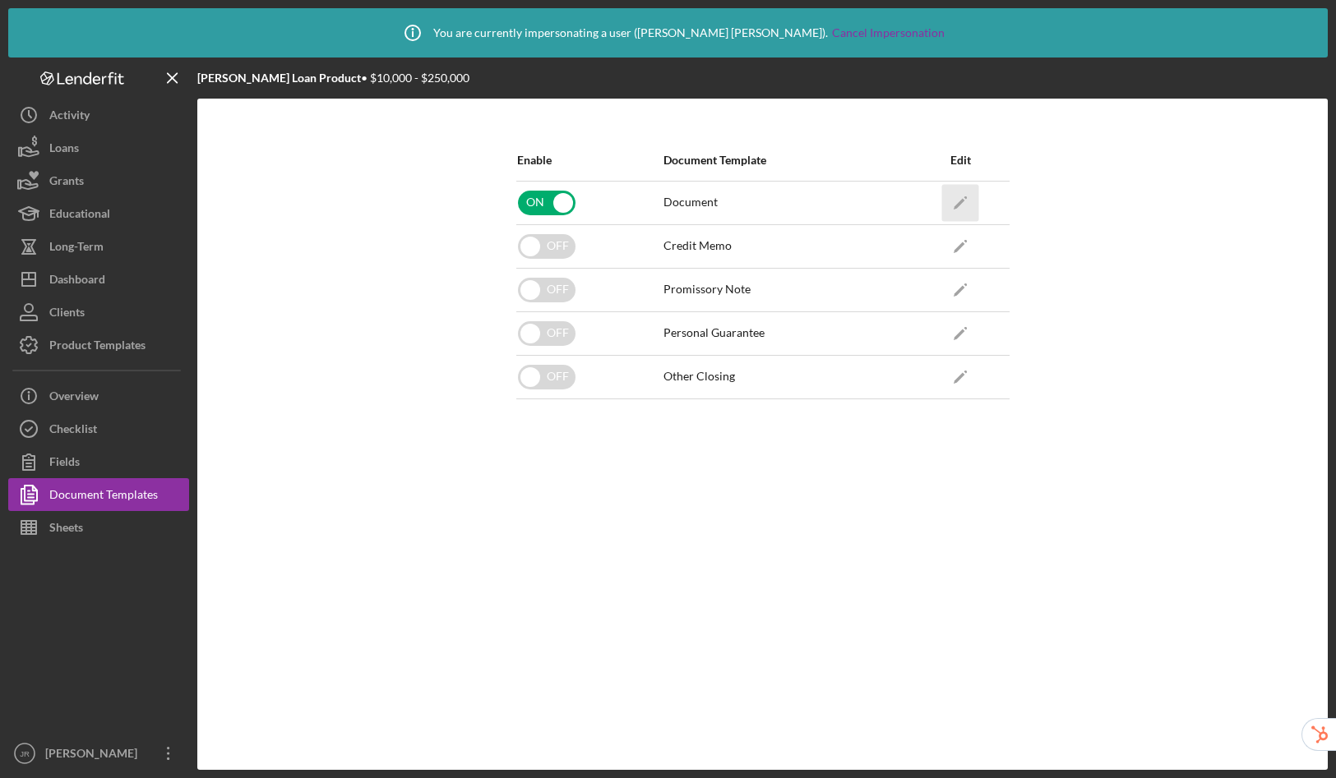
click at [959, 198] on icon "Icon/Edit" at bounding box center [960, 202] width 37 height 37
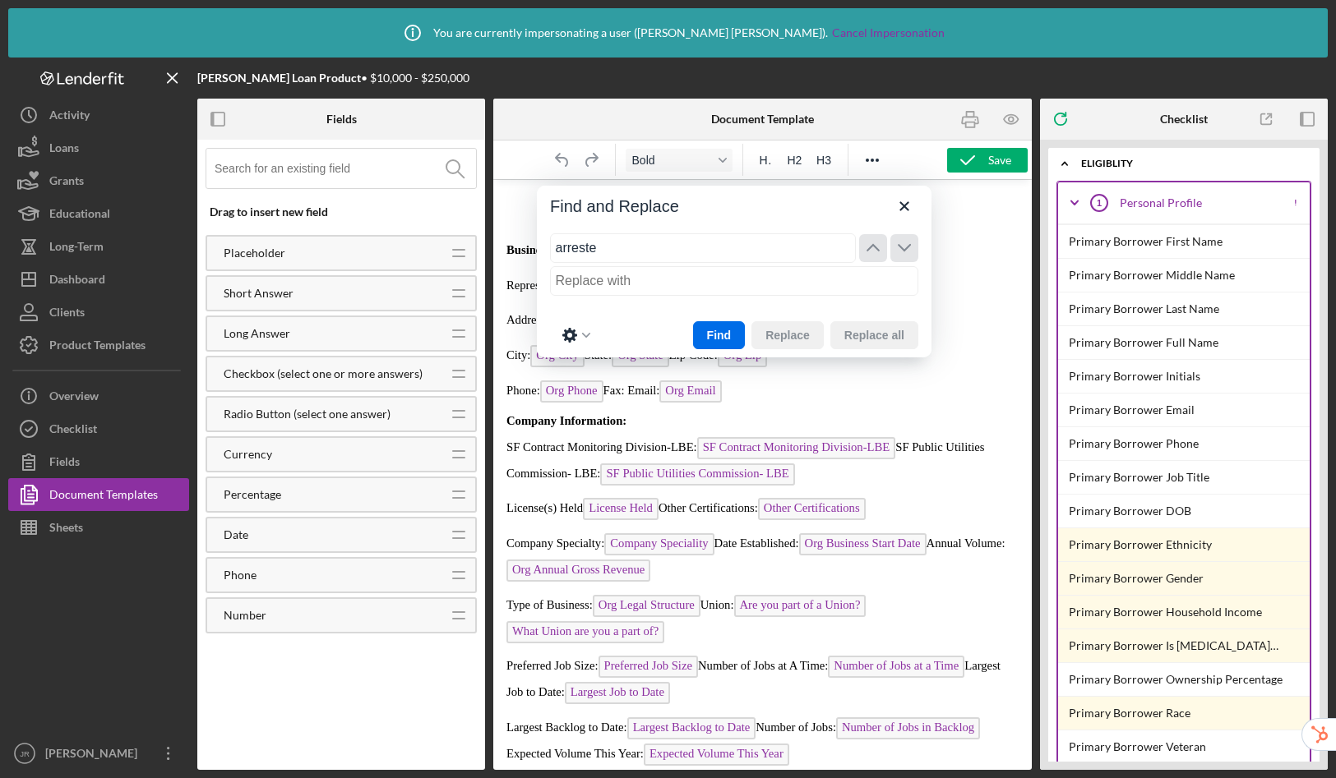
type input "arrested"
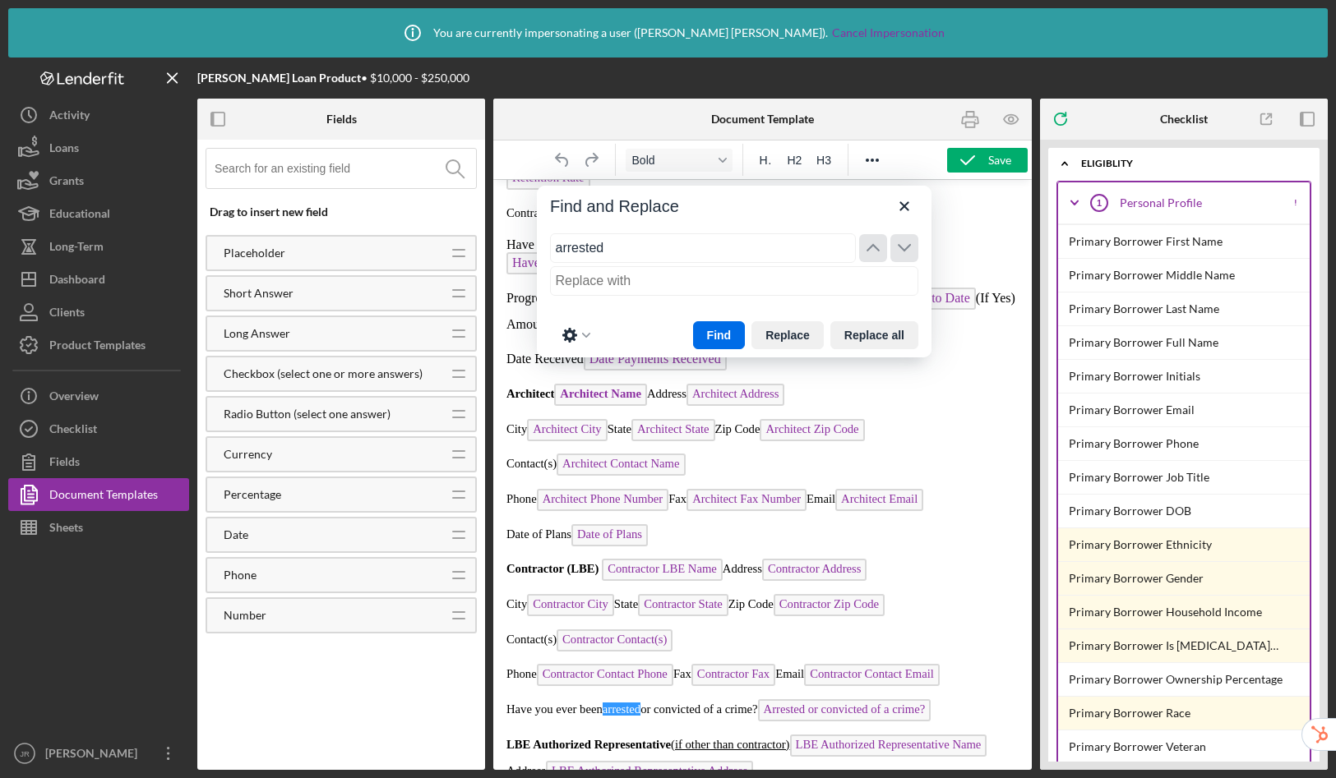
scroll to position [1585, 0]
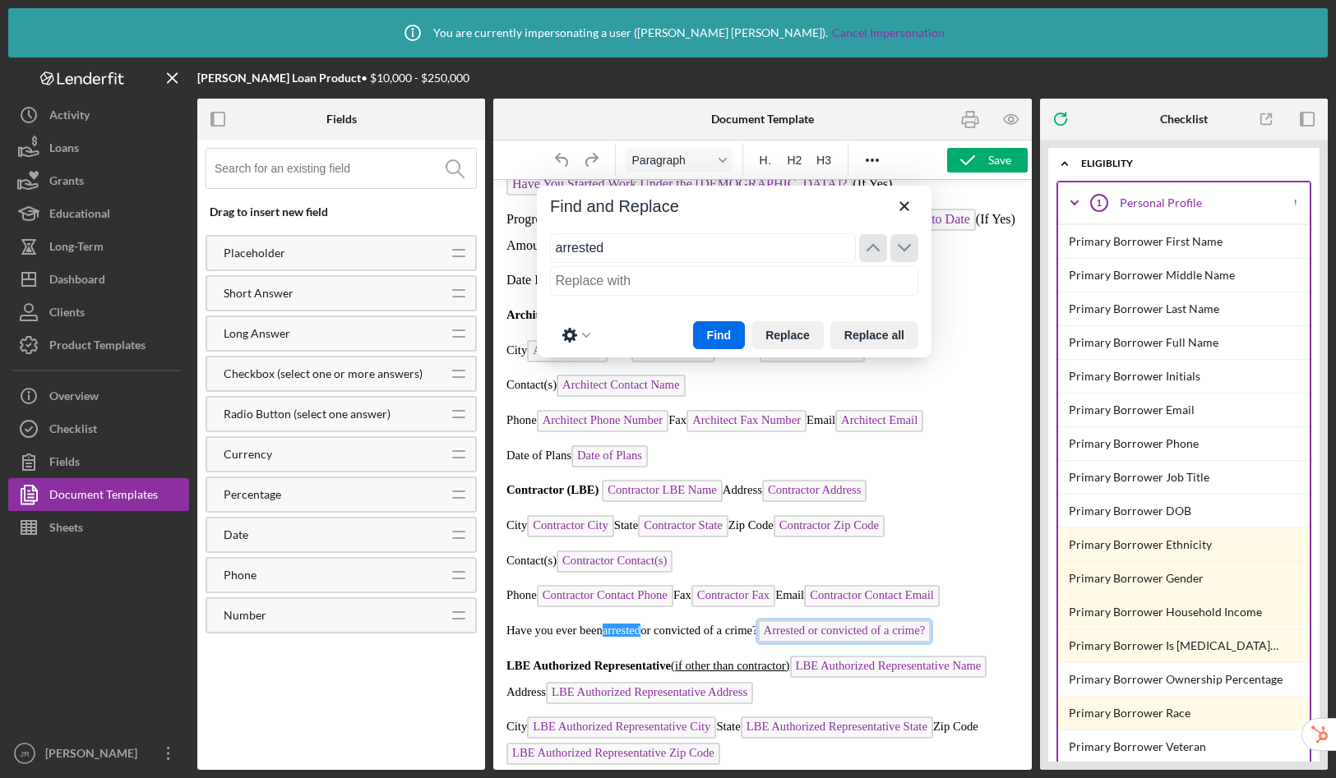
click at [851, 634] on span "Arrested or convicted of a crime?" at bounding box center [844, 632] width 173 height 22
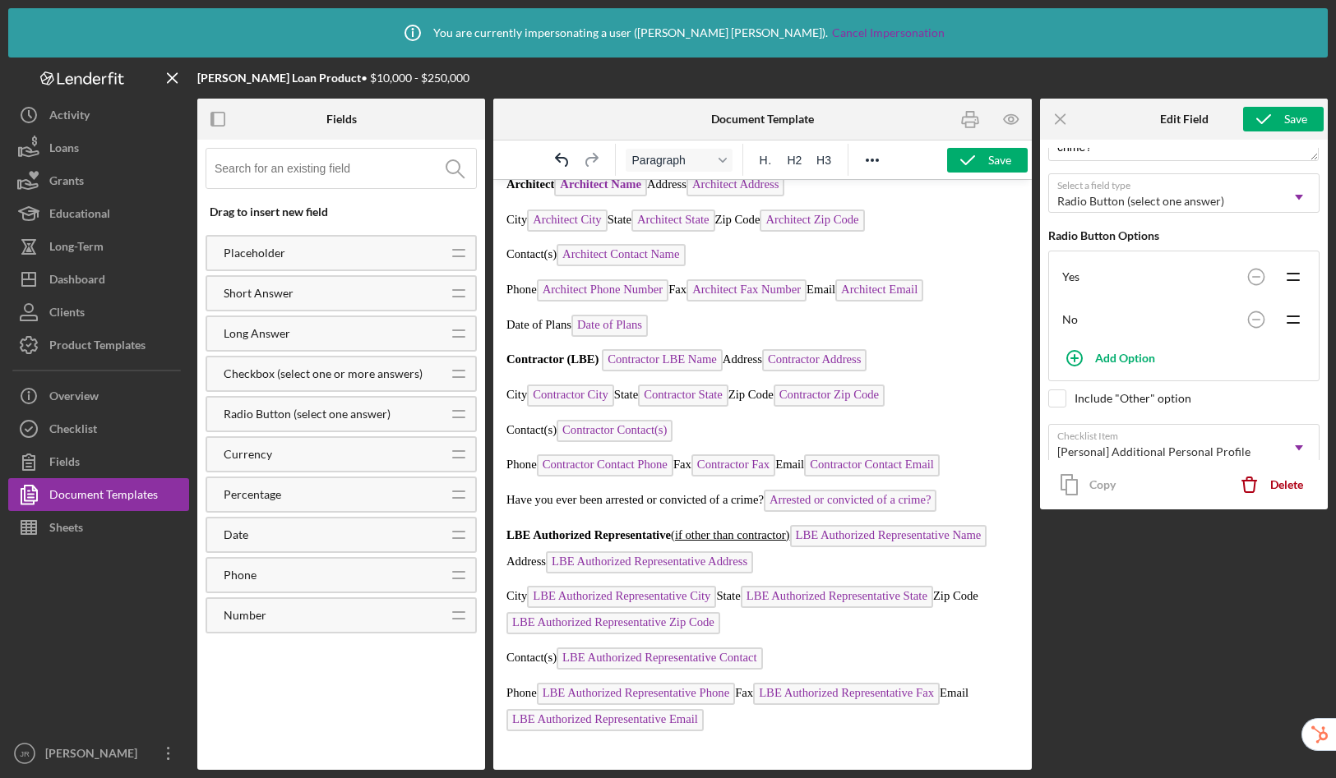
scroll to position [150, 0]
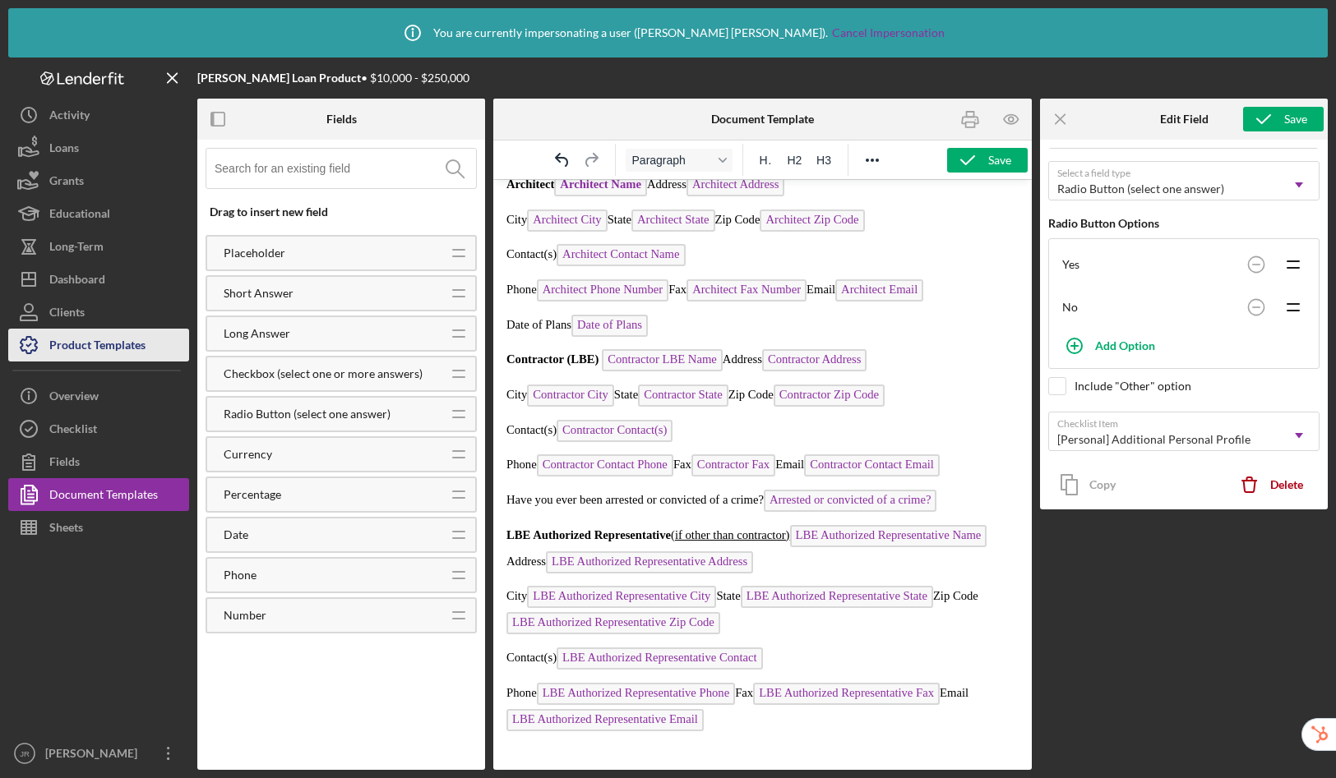
click at [123, 350] on div "Product Templates" at bounding box center [97, 347] width 96 height 37
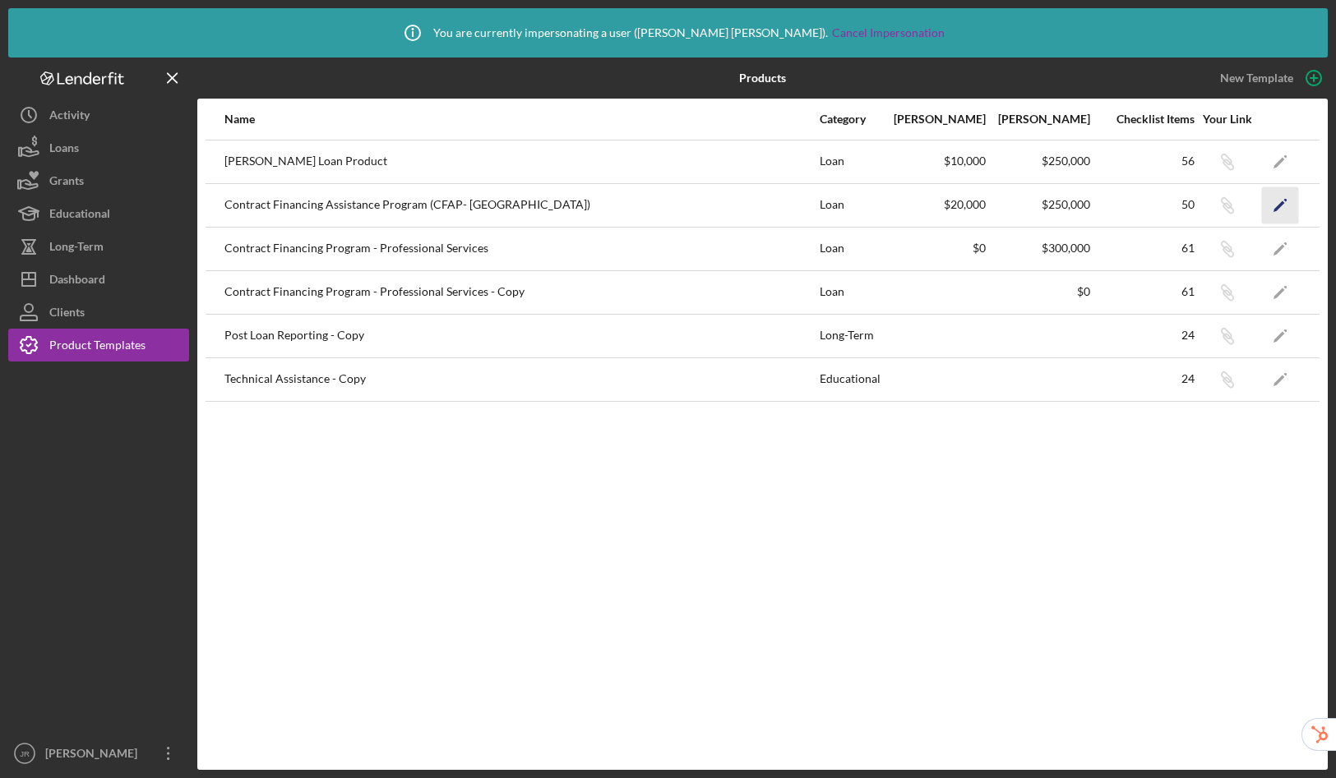
click at [1279, 205] on polygon "button" at bounding box center [1279, 207] width 12 height 12
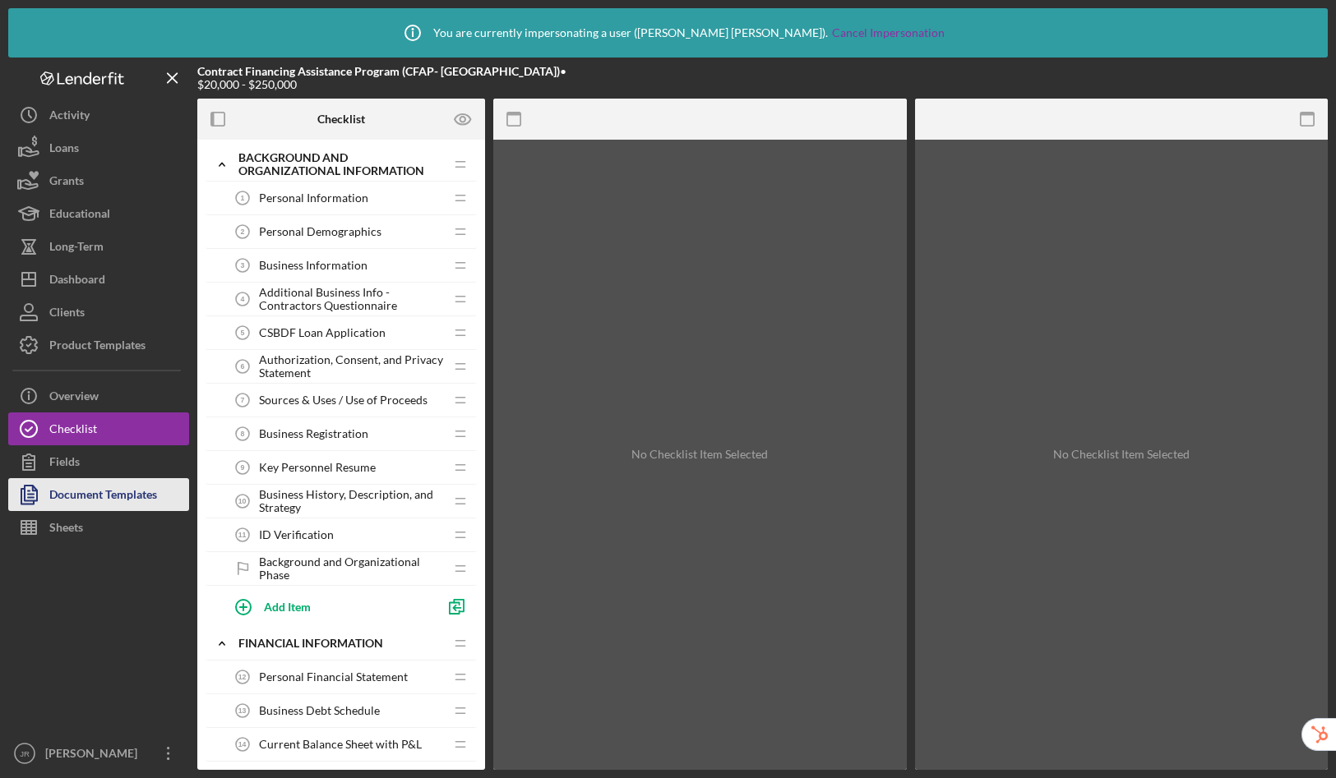
click at [123, 497] on div "Document Templates" at bounding box center [103, 496] width 108 height 37
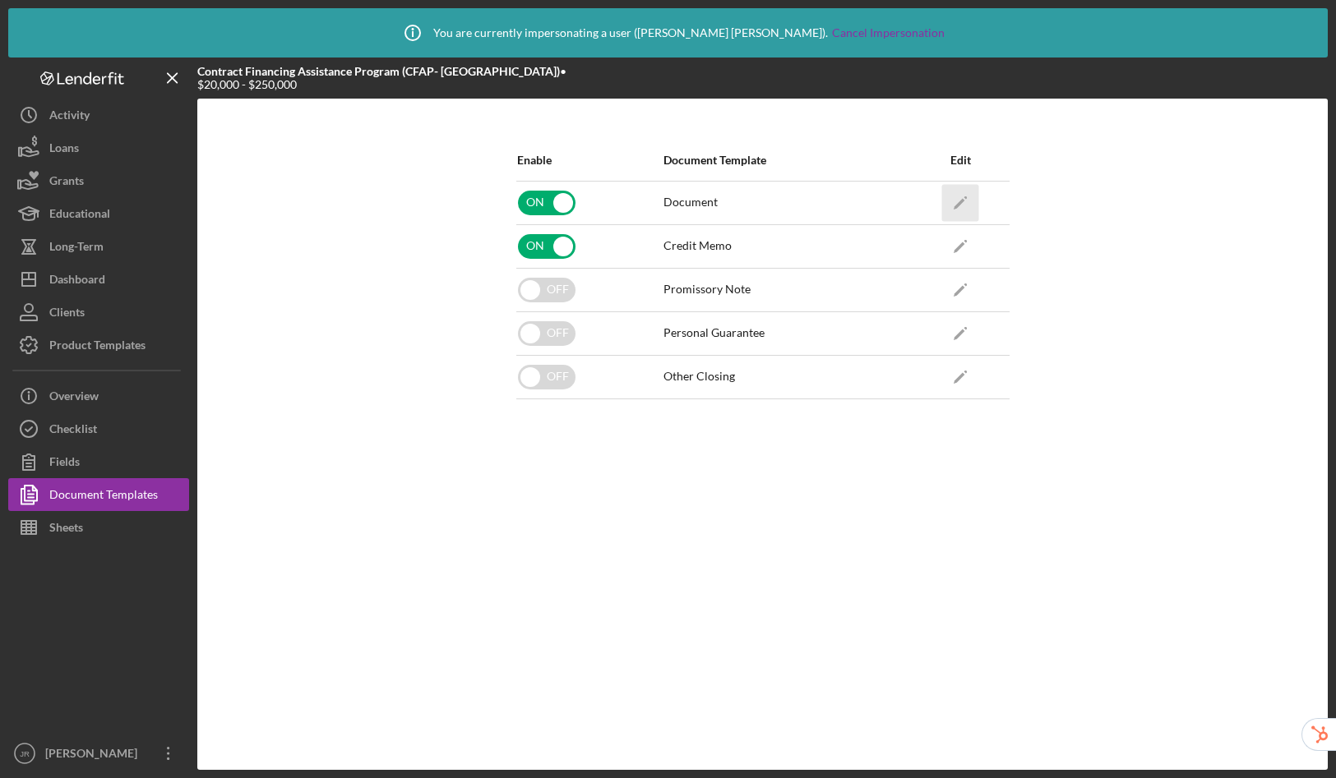
click at [957, 201] on icon "Icon/Edit" at bounding box center [960, 202] width 37 height 37
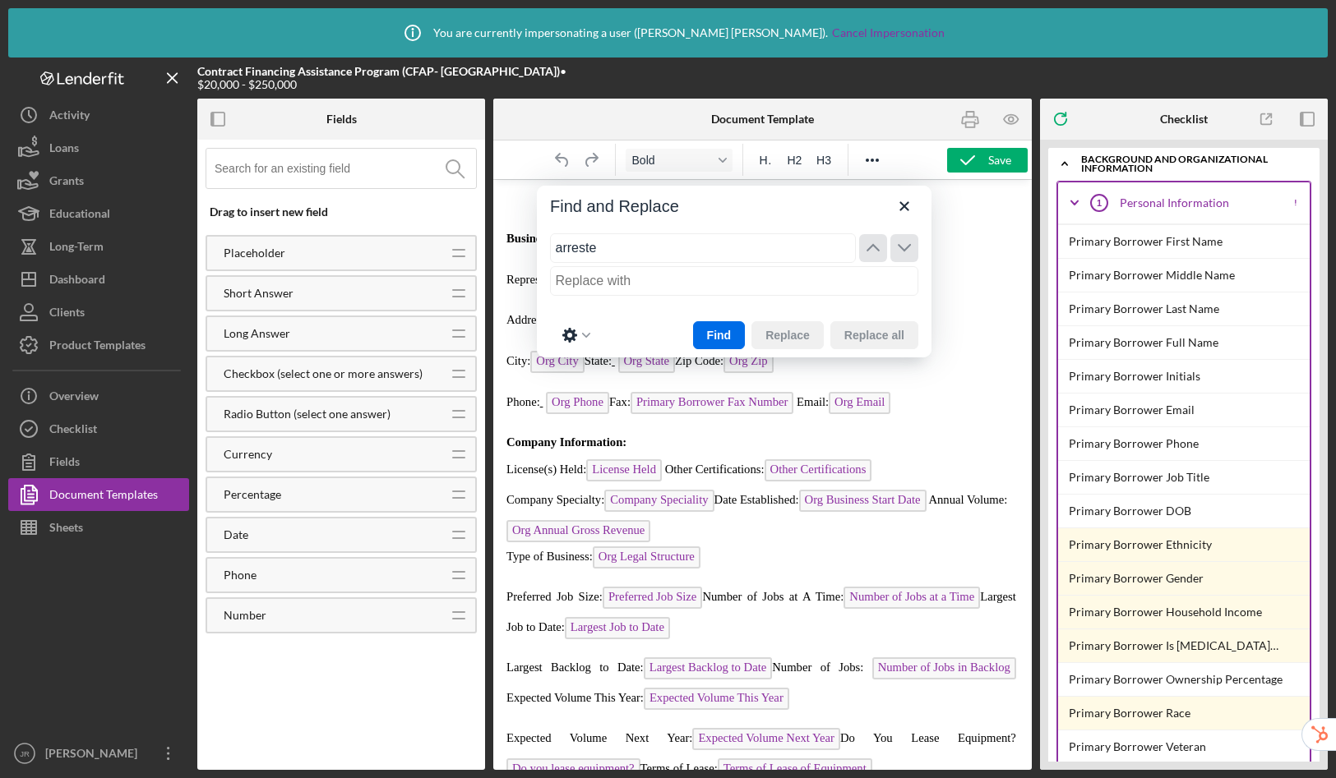
type input "arrested"
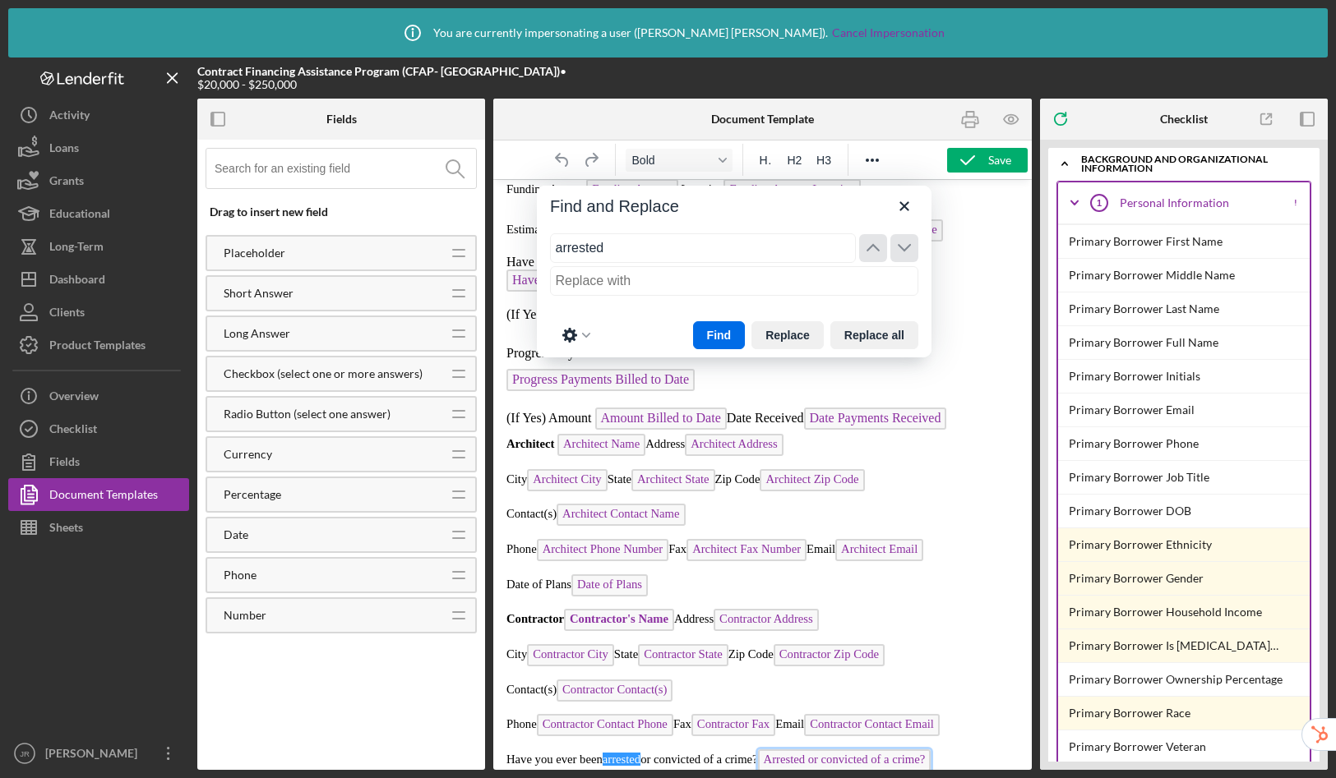
click at [855, 757] on span "Arrested or convicted of a crime?" at bounding box center [844, 761] width 173 height 22
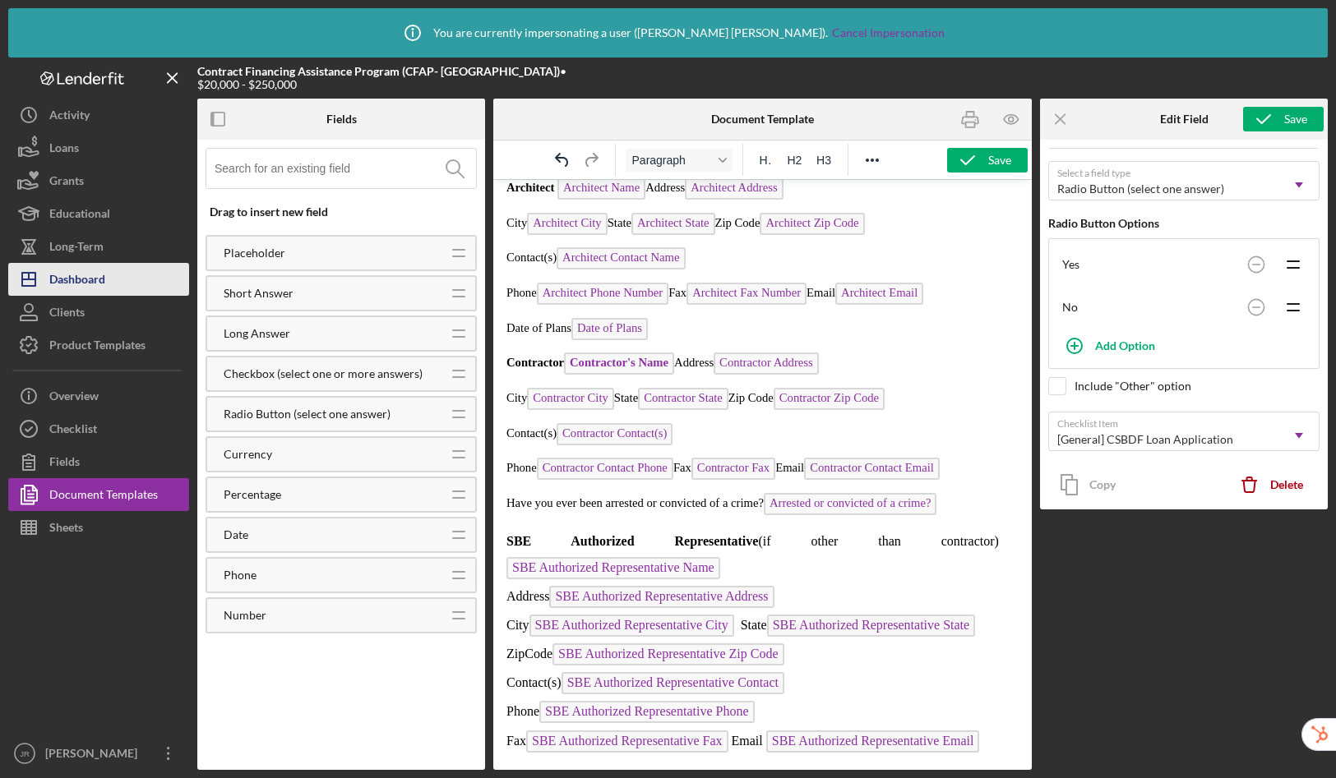
click at [96, 281] on div "Dashboard" at bounding box center [77, 281] width 56 height 37
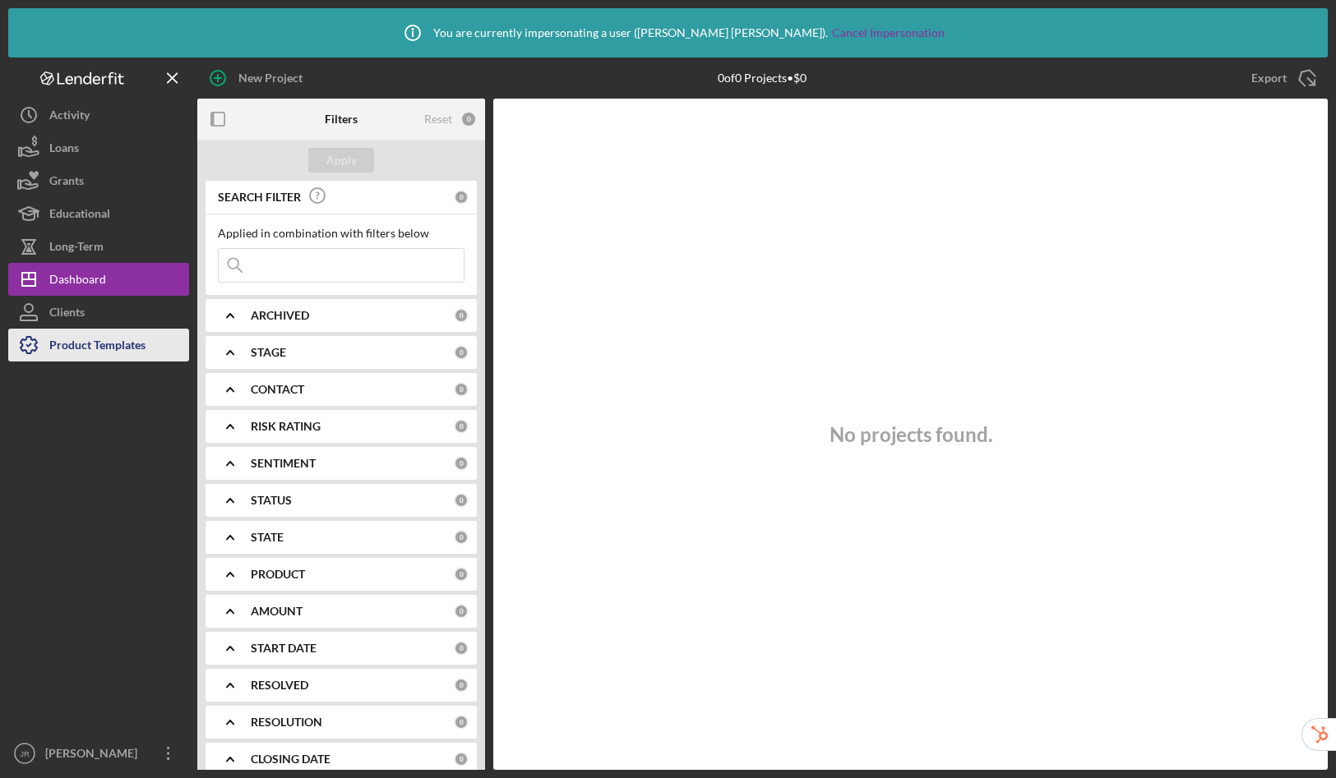
click at [97, 345] on div "Product Templates" at bounding box center [97, 347] width 96 height 37
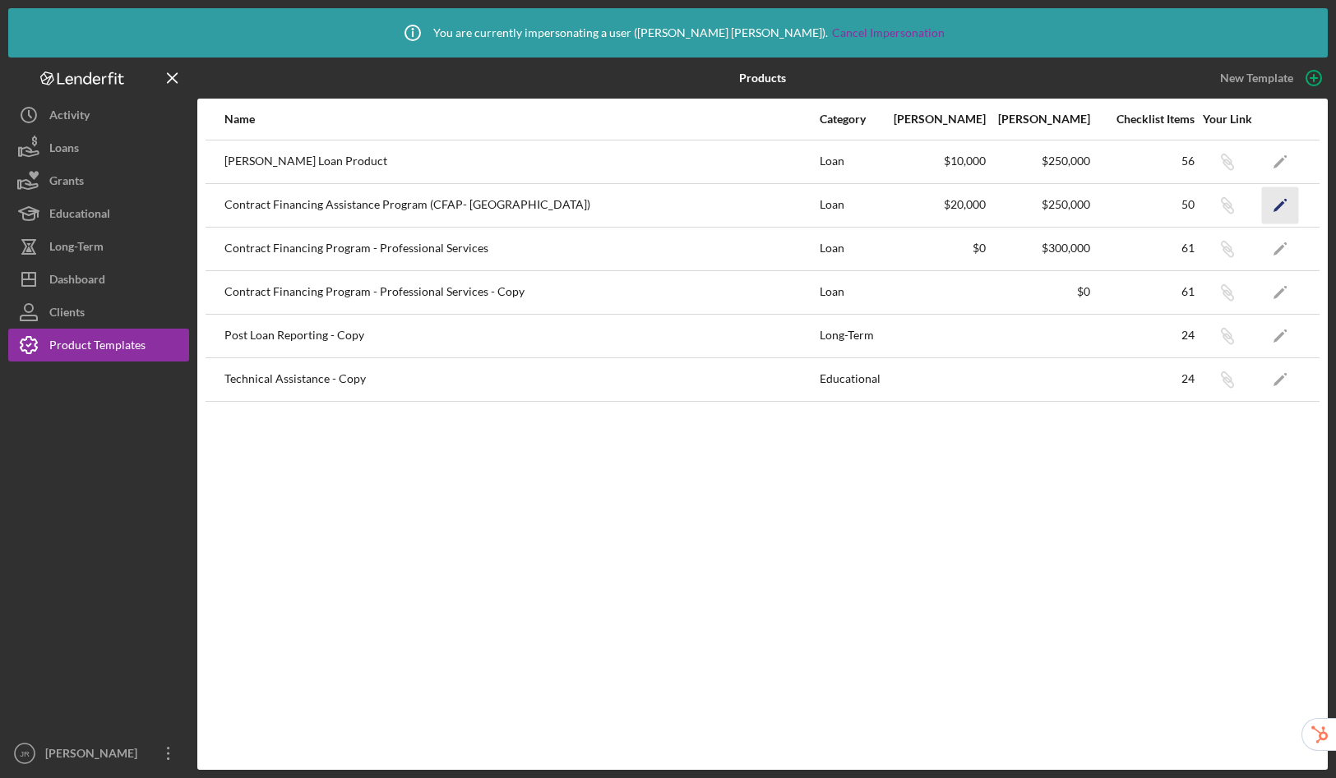
click at [1285, 207] on icon "Icon/Edit" at bounding box center [1280, 205] width 37 height 37
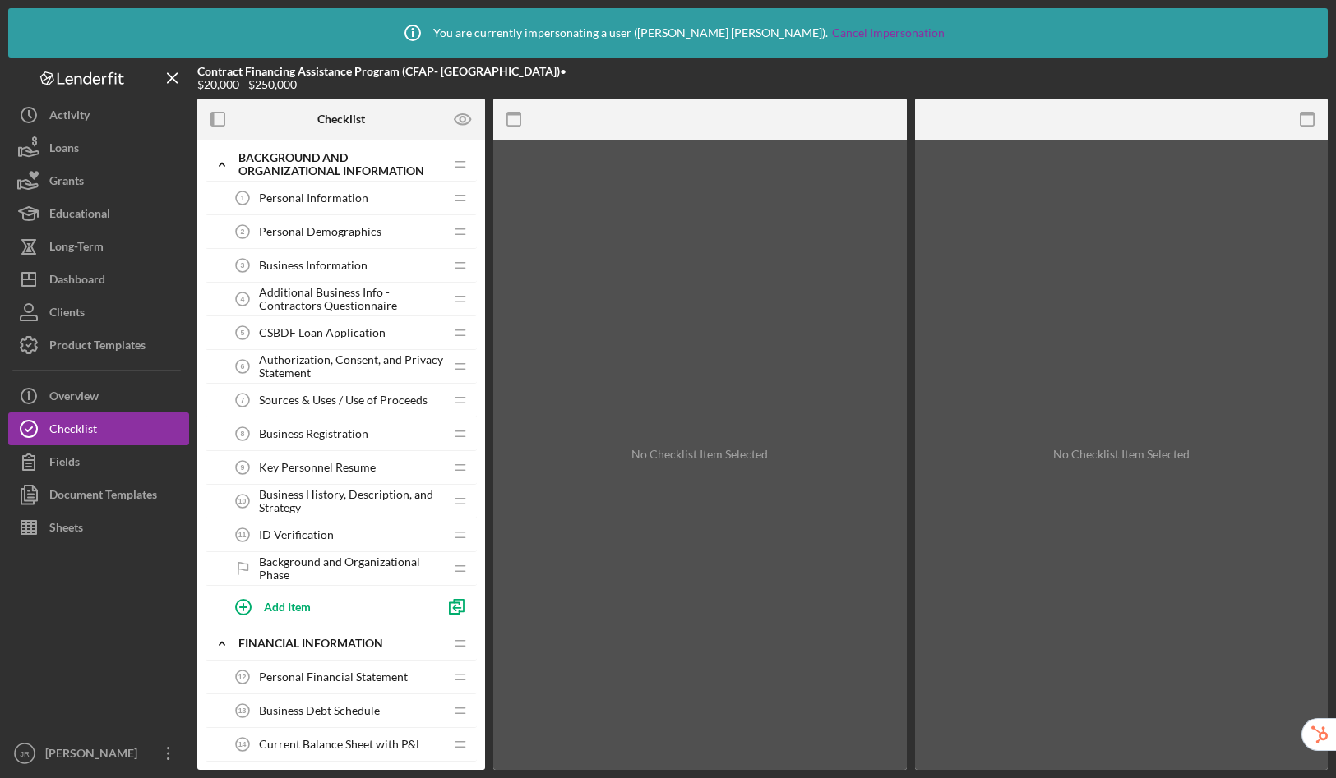
click at [324, 326] on span "CSBDF Loan Application" at bounding box center [322, 332] width 127 height 13
